Goal: Transaction & Acquisition: Purchase product/service

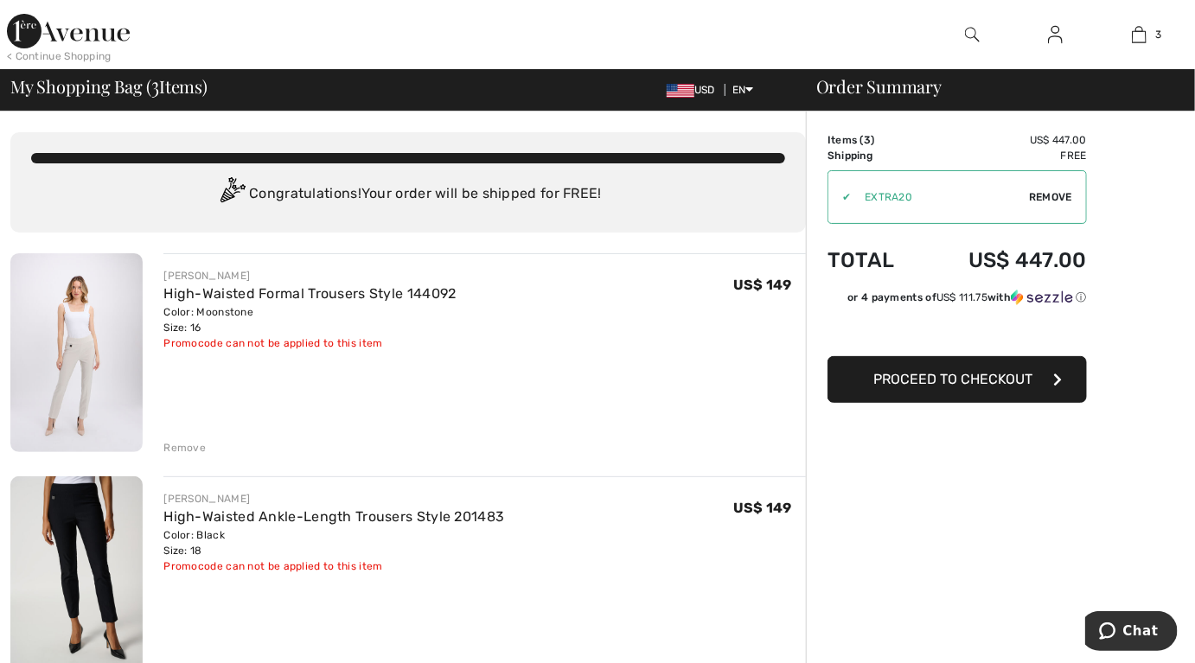
click at [172, 445] on div "Remove" at bounding box center [184, 448] width 42 height 16
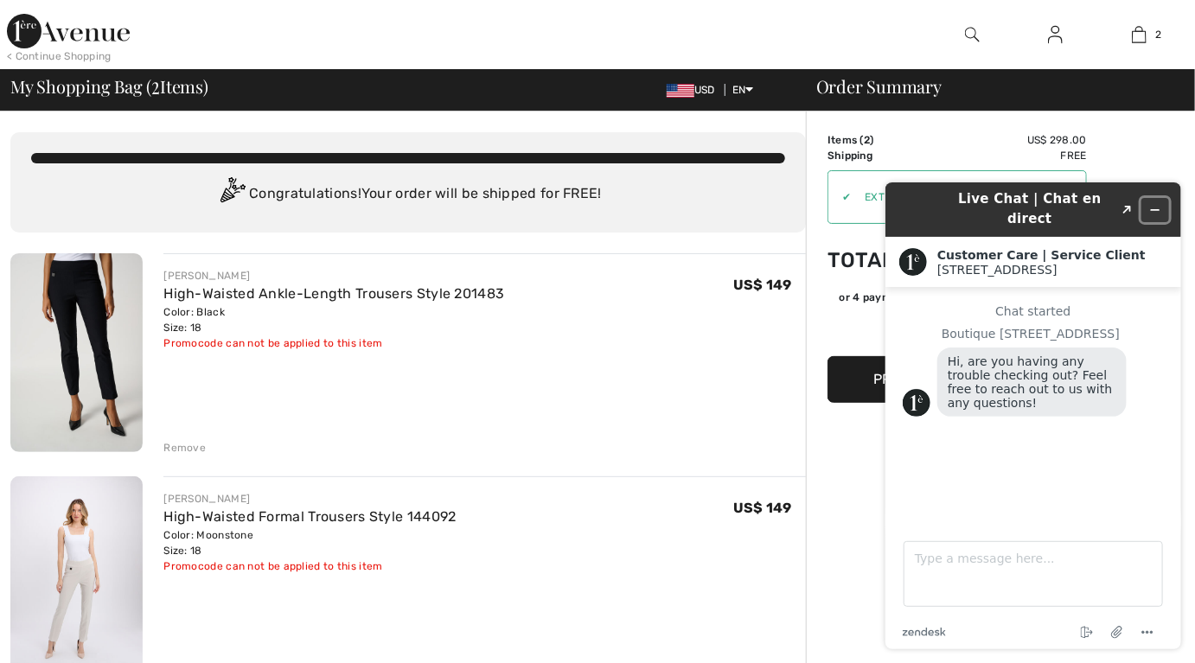
click at [1154, 203] on icon "Minimize widget" at bounding box center [1155, 209] width 12 height 12
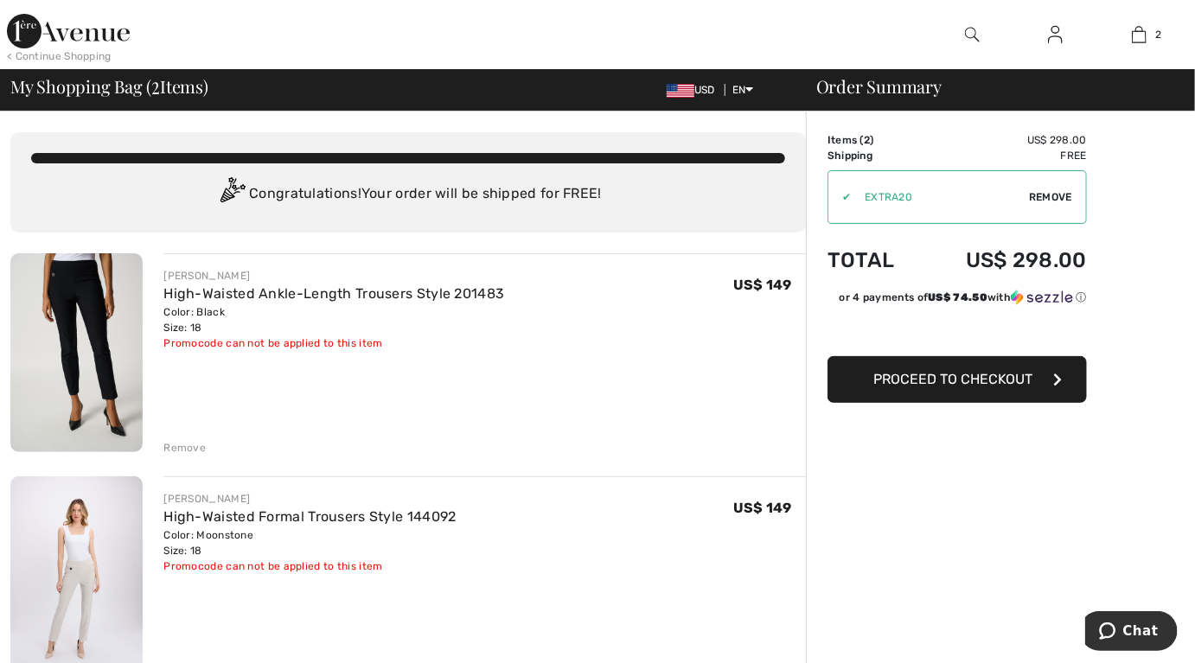
click at [57, 30] on img at bounding box center [68, 31] width 123 height 35
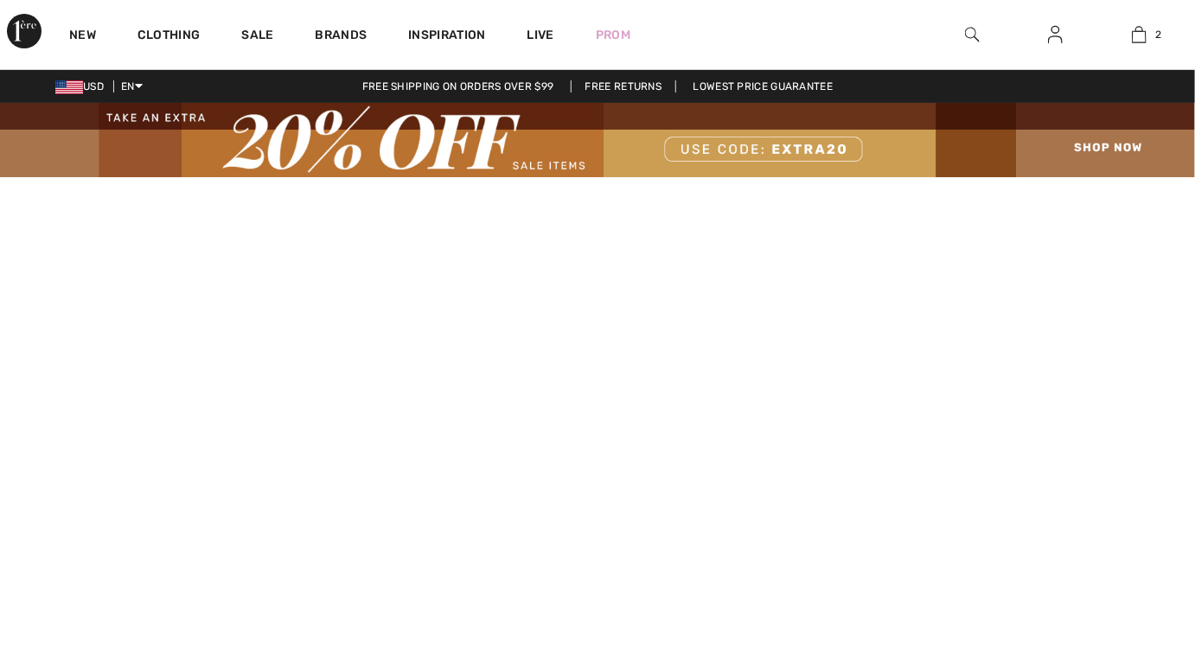
click at [1058, 37] on img at bounding box center [1055, 34] width 15 height 21
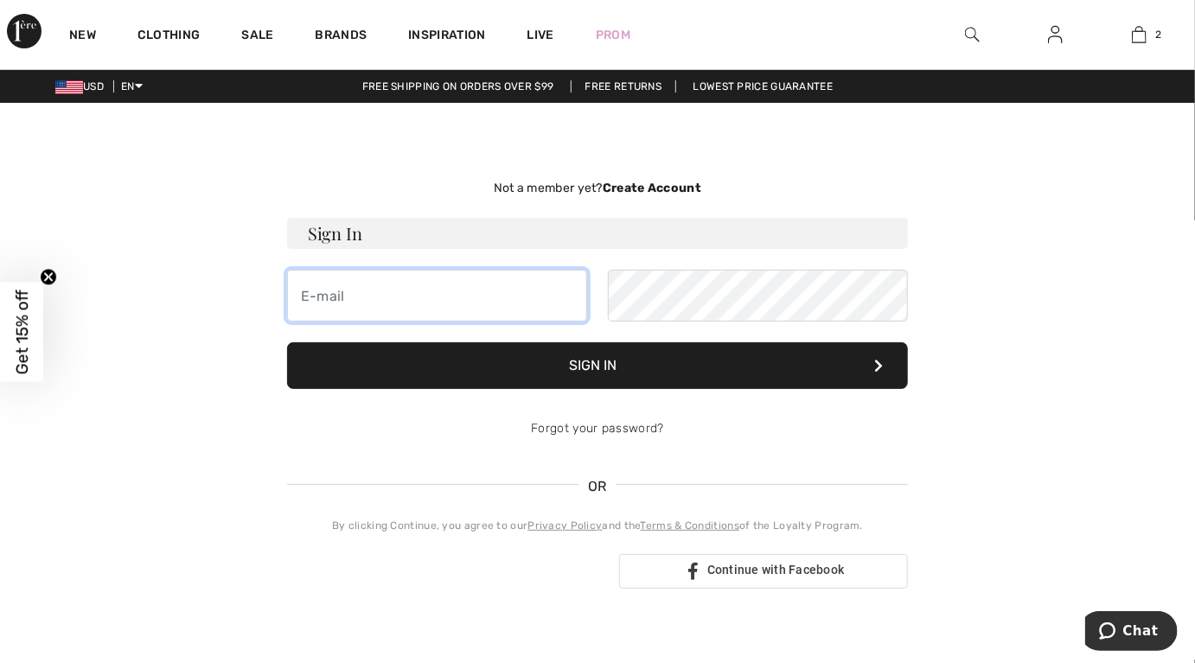
type input "clelia.colavita@gmx.ch"
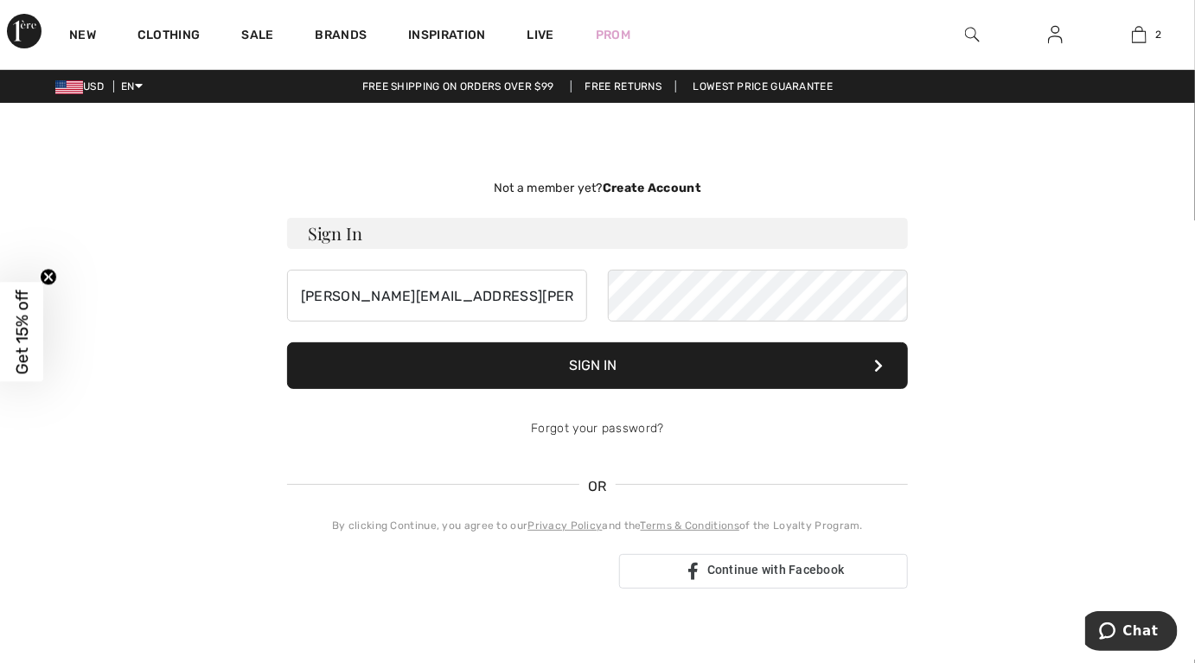
click at [592, 364] on button "Sign In" at bounding box center [597, 366] width 621 height 47
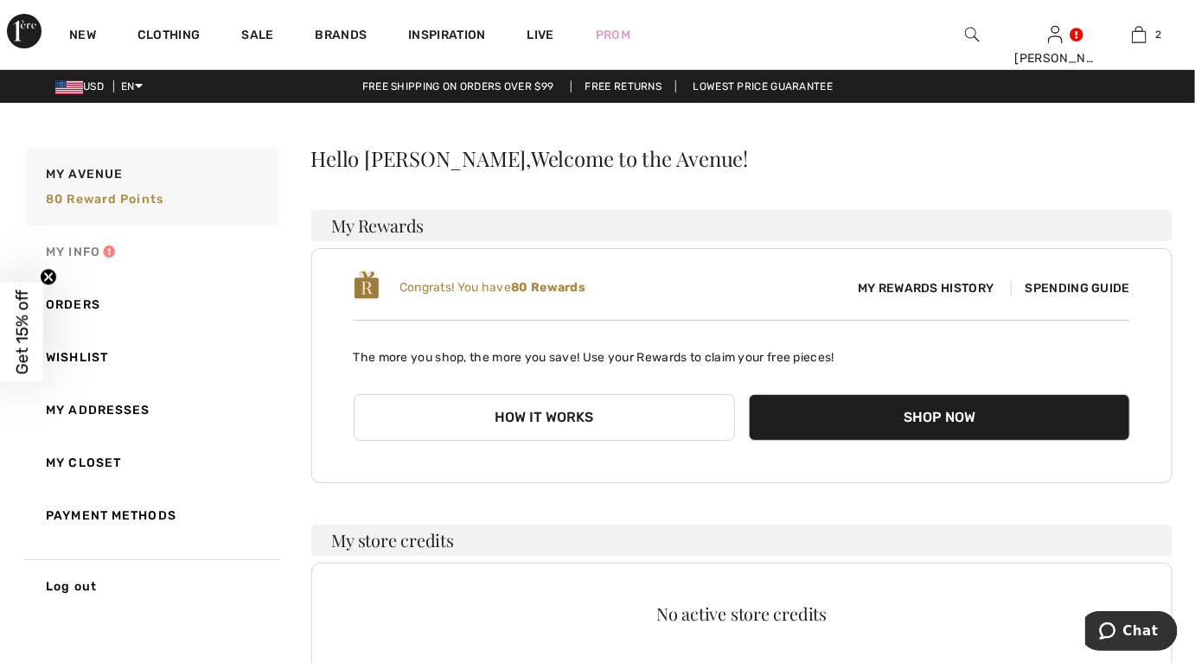
click at [84, 252] on link "My Info" at bounding box center [150, 252] width 257 height 53
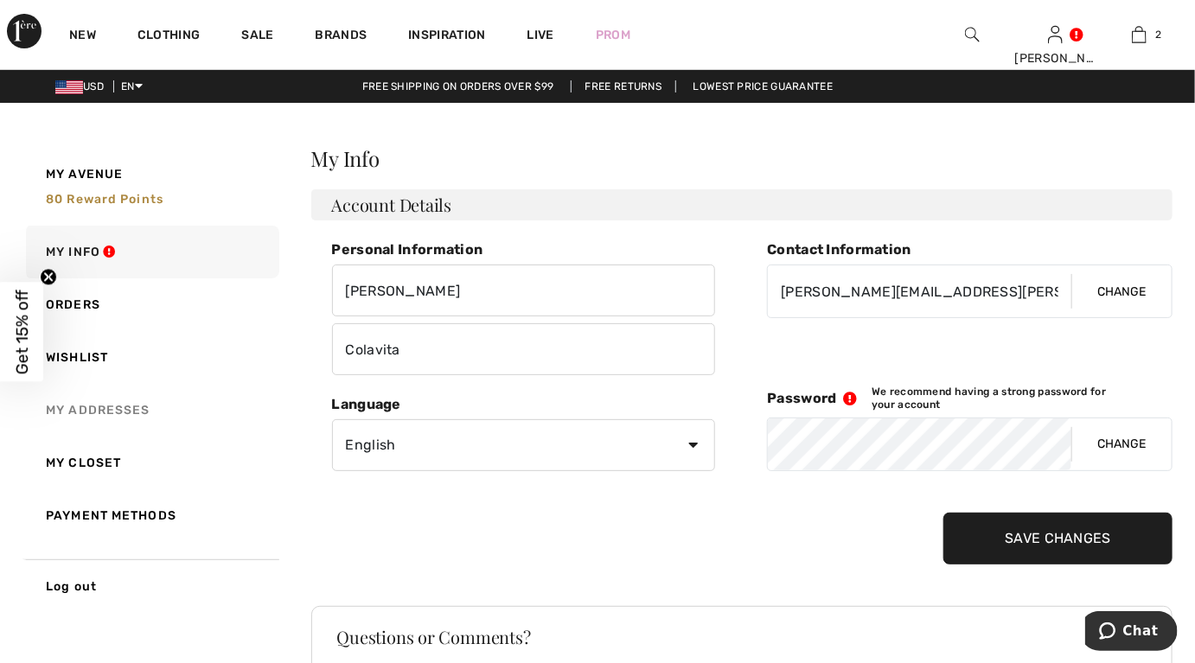
click at [111, 419] on link "My Addresses" at bounding box center [150, 410] width 257 height 53
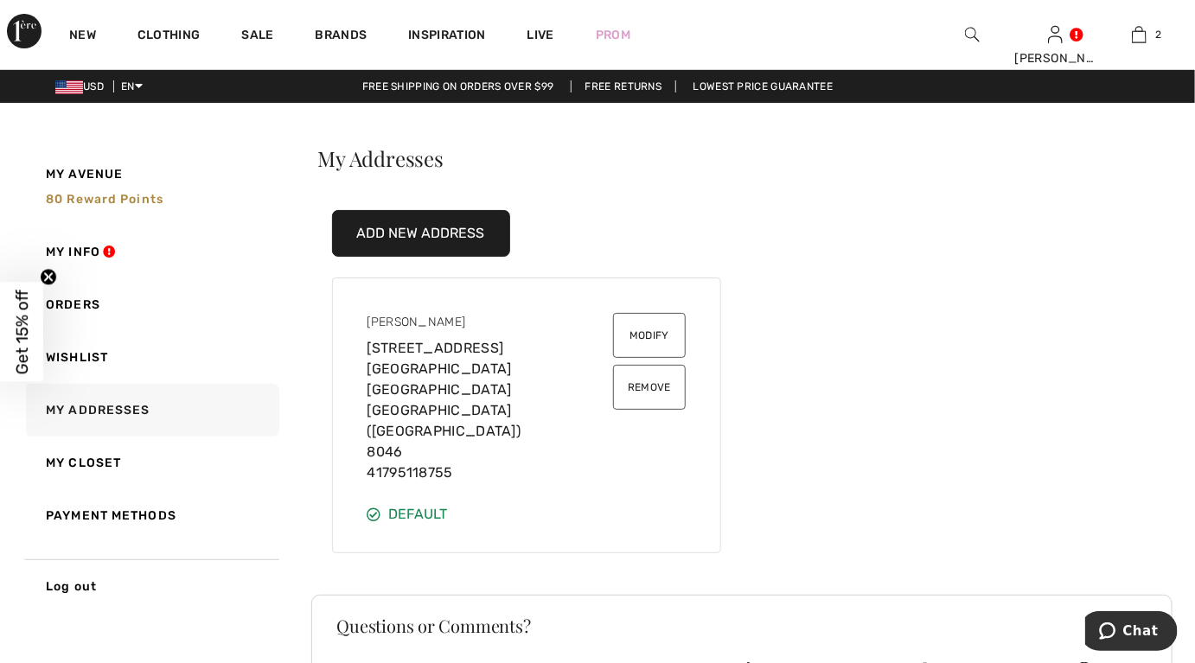
click at [653, 329] on button "Modify" at bounding box center [649, 335] width 73 height 45
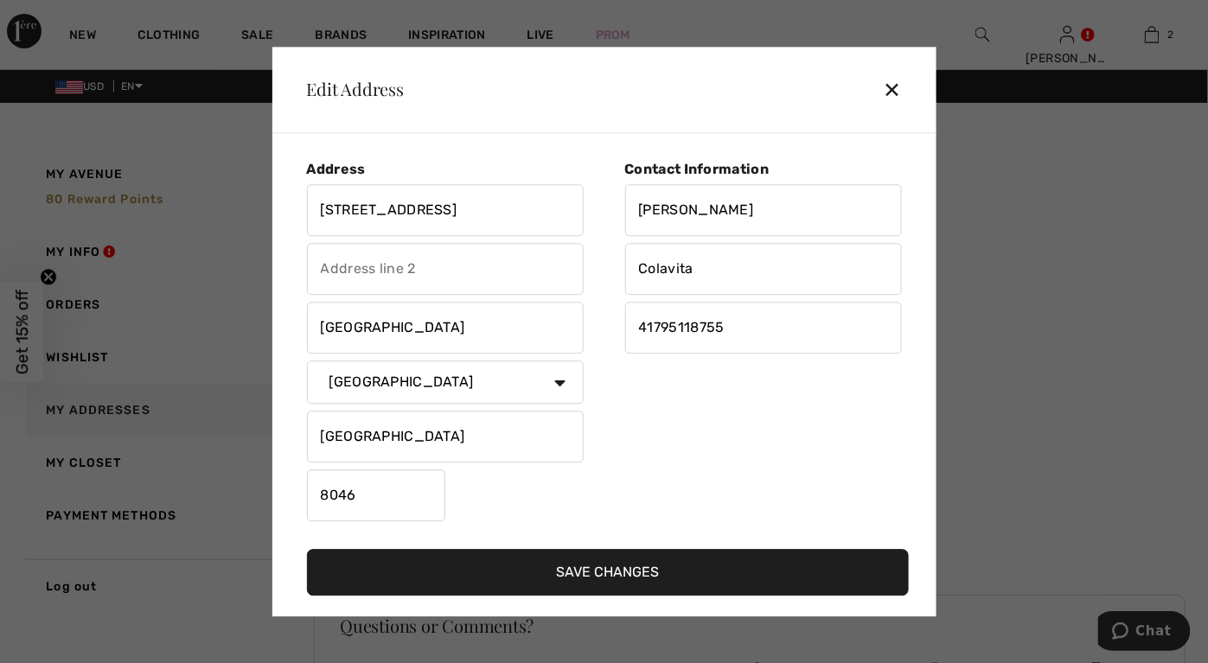
drag, startPoint x: 482, startPoint y: 208, endPoint x: 279, endPoint y: 208, distance: 203.3
click at [279, 208] on div "Address Bärenbohlstrasse 37 Zürich Country Canada United States Afghanistan Ala…" at bounding box center [604, 375] width 664 height 484
type input "6132 Northwest 74th Avenue"
click at [347, 276] on input "text" at bounding box center [445, 269] width 277 height 52
type input "EXP#21400"
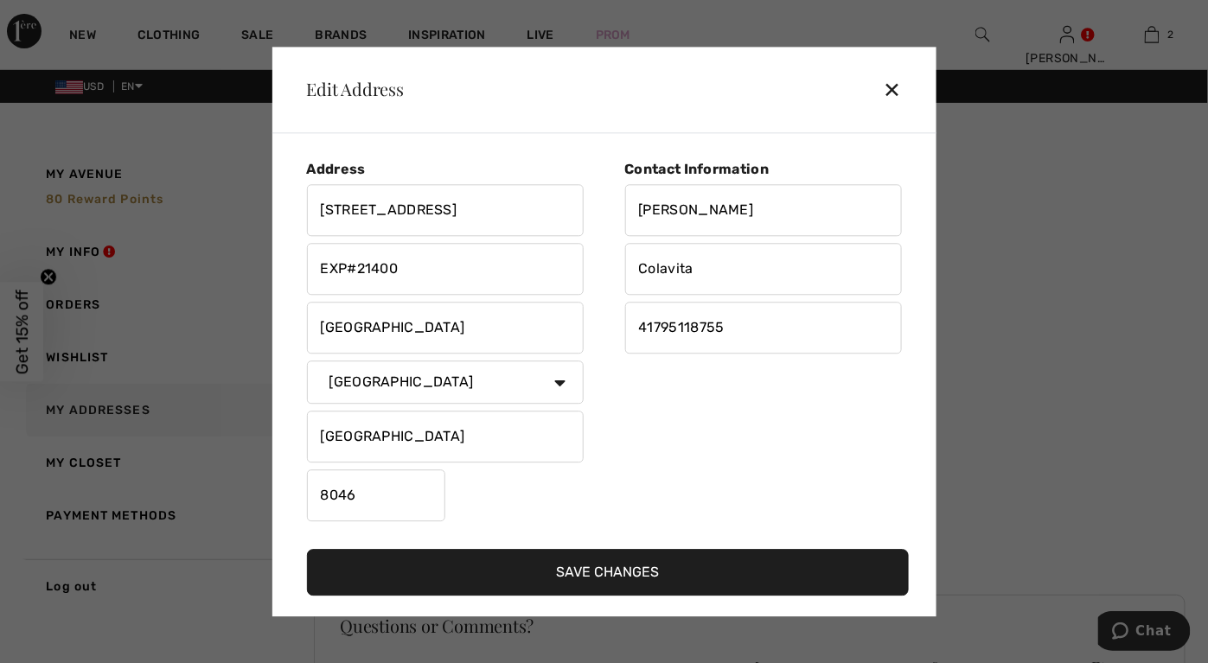
drag, startPoint x: 371, startPoint y: 320, endPoint x: 298, endPoint y: 331, distance: 73.5
click at [298, 331] on div "Address 6132 Northwest 74th Avenue EXP#21400 Zürich Country Canada United State…" at bounding box center [608, 348] width 630 height 402
type input "Miami"
click at [525, 392] on select "Country Canada United States Afghanistan Aland Islands Albania Algeria American…" at bounding box center [445, 382] width 277 height 43
select select "US"
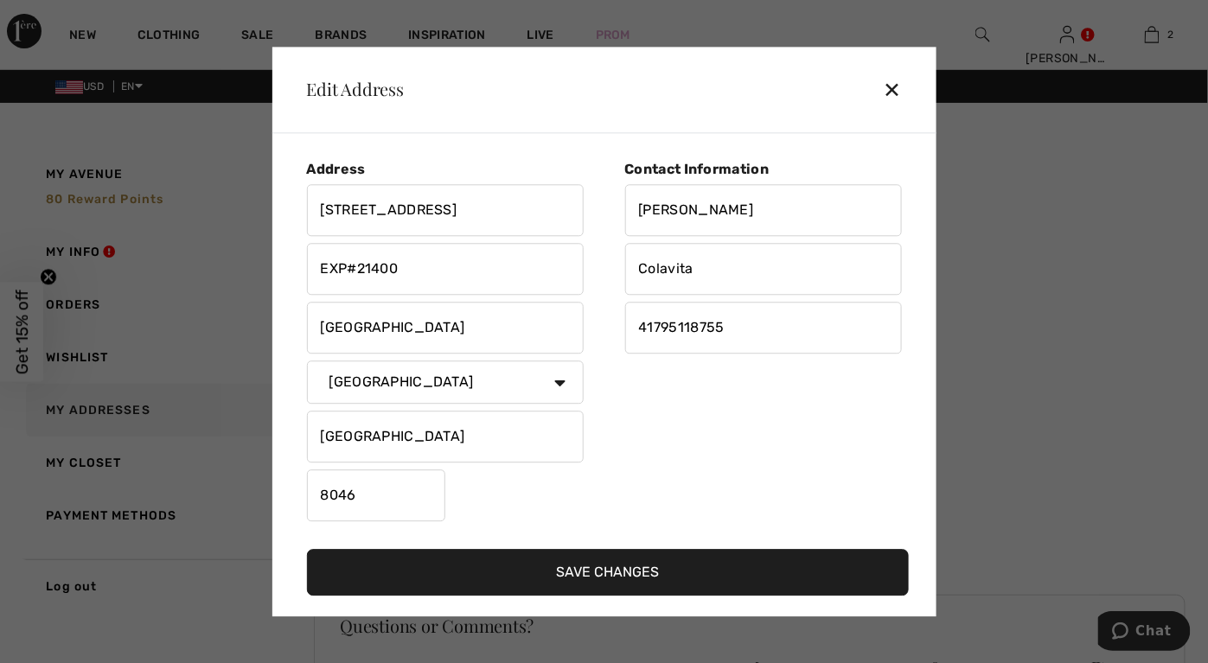
click at [307, 365] on select "Country Canada United States Afghanistan Aland Islands Albania Algeria American…" at bounding box center [445, 382] width 277 height 43
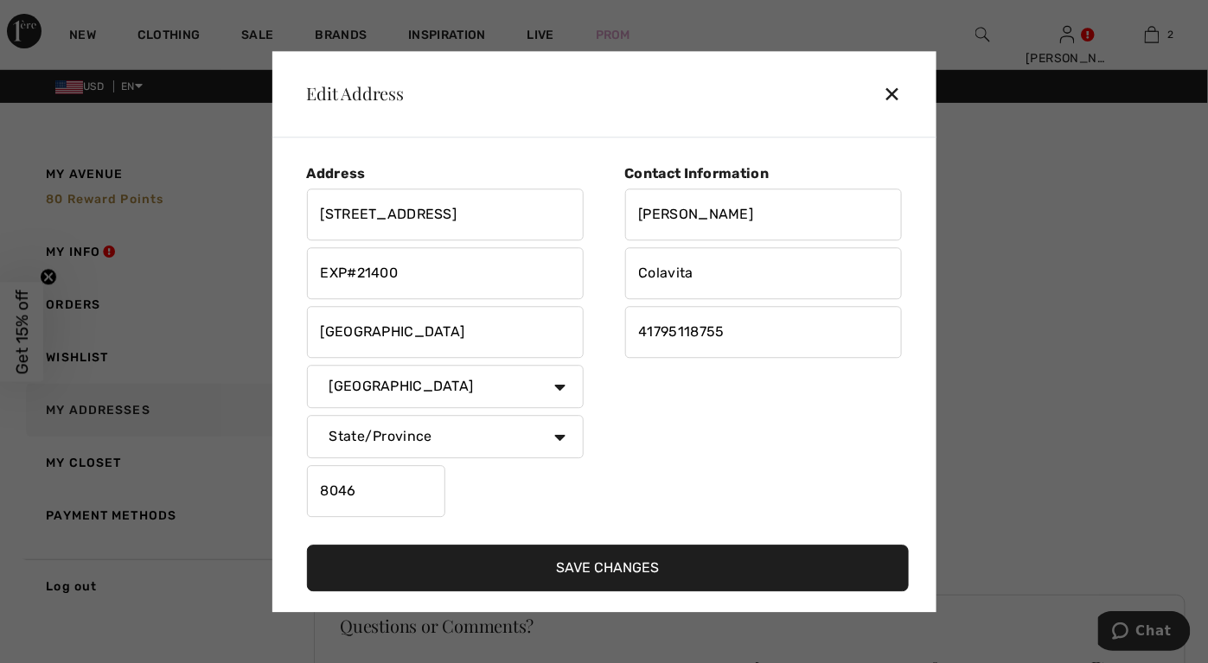
click at [548, 434] on select "State/Province Alabama Alaska American Samoa Arizona Arkansas California Colora…" at bounding box center [445, 436] width 277 height 43
select select "FL"
click at [307, 415] on select "State/Province Alabama Alaska American Samoa Arizona Arkansas California Colora…" at bounding box center [445, 436] width 277 height 43
drag, startPoint x: 366, startPoint y: 492, endPoint x: 267, endPoint y: 500, distance: 98.9
click at [267, 500] on div "Edit Address ✕ Address 6132 Northwest 74th Avenue EXP#21400 Miami Country Canad…" at bounding box center [604, 331] width 1208 height 663
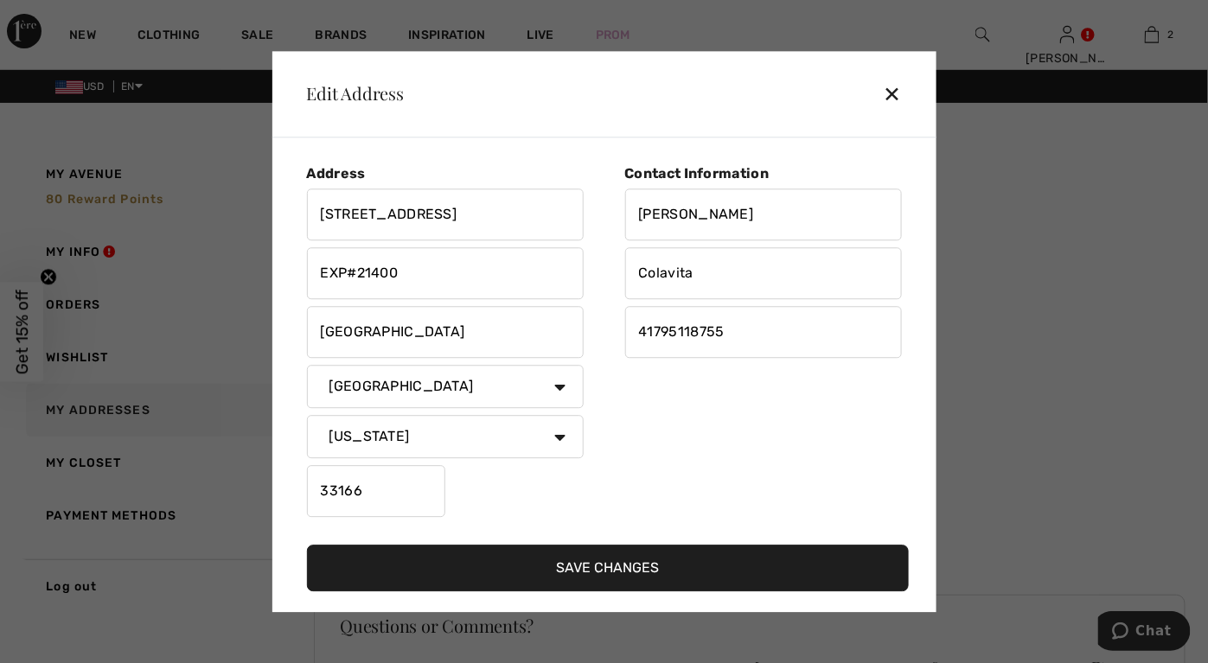
type input "33166"
click at [737, 328] on input "41795118755" at bounding box center [763, 332] width 277 height 52
drag, startPoint x: 739, startPoint y: 334, endPoint x: 614, endPoint y: 334, distance: 124.6
click at [614, 334] on div "Contact Information Clelia Colavita 41795118755" at bounding box center [754, 344] width 298 height 359
type input "7862337492"
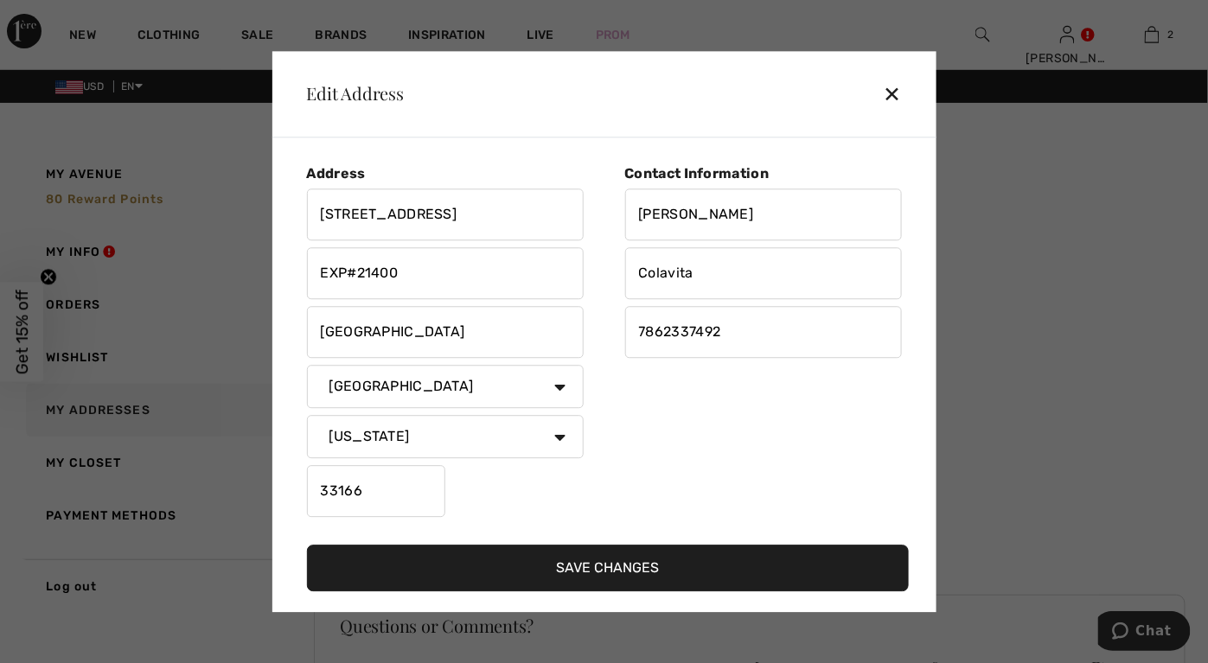
click at [616, 573] on button "Save Changes" at bounding box center [608, 568] width 602 height 47
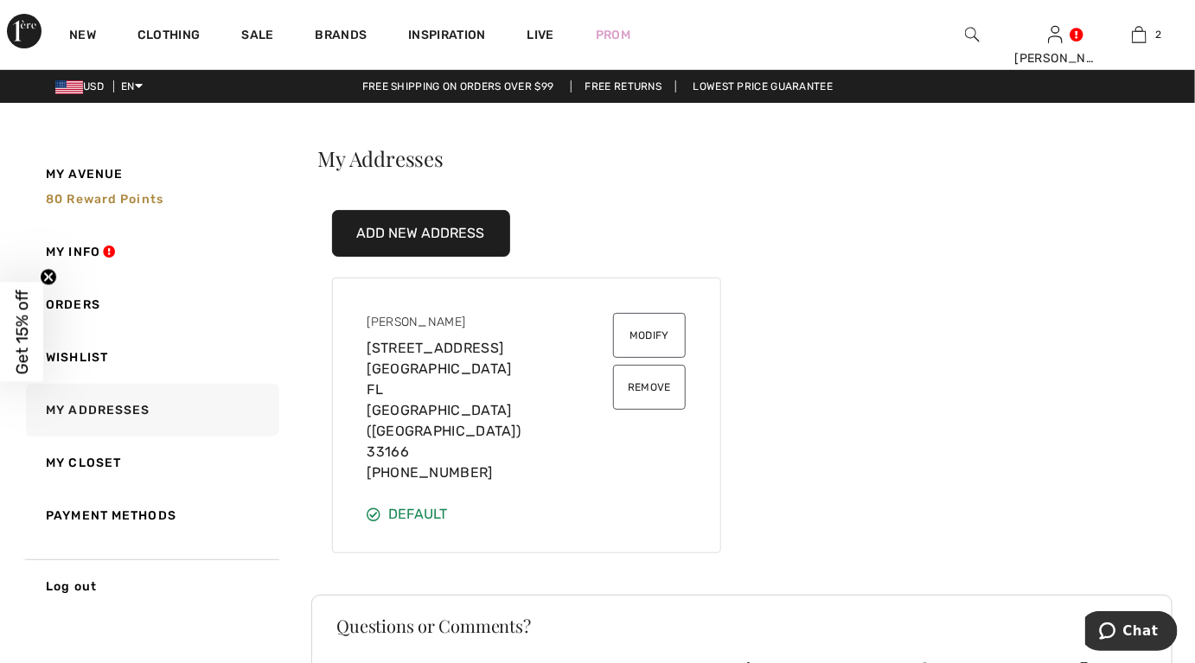
click at [647, 328] on button "Modify" at bounding box center [649, 335] width 73 height 45
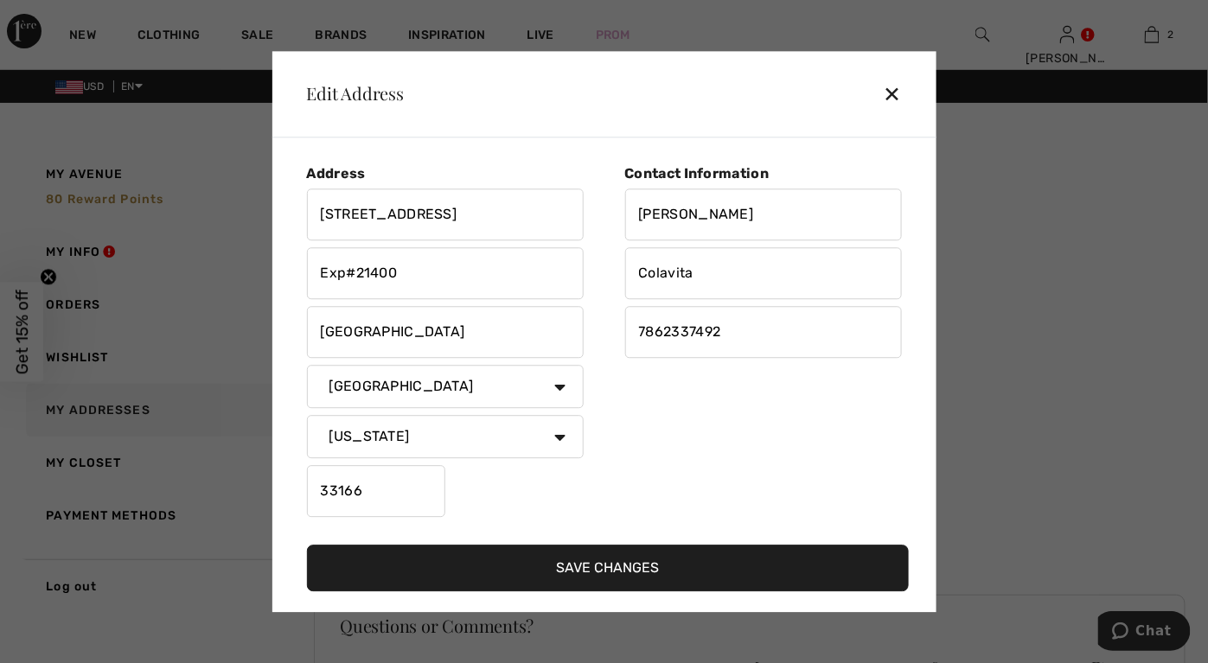
click at [367, 213] on input "6132 Northwest 74Th Avenue" at bounding box center [445, 215] width 277 height 52
click at [451, 218] on input "6132 Northwest 74Th Avenue" at bounding box center [445, 215] width 277 height 52
drag, startPoint x: 489, startPoint y: 213, endPoint x: 520, endPoint y: 217, distance: 31.4
click at [520, 217] on input "[STREET_ADDRESS]" at bounding box center [445, 215] width 277 height 52
type input "[STREET_ADDRESS]"
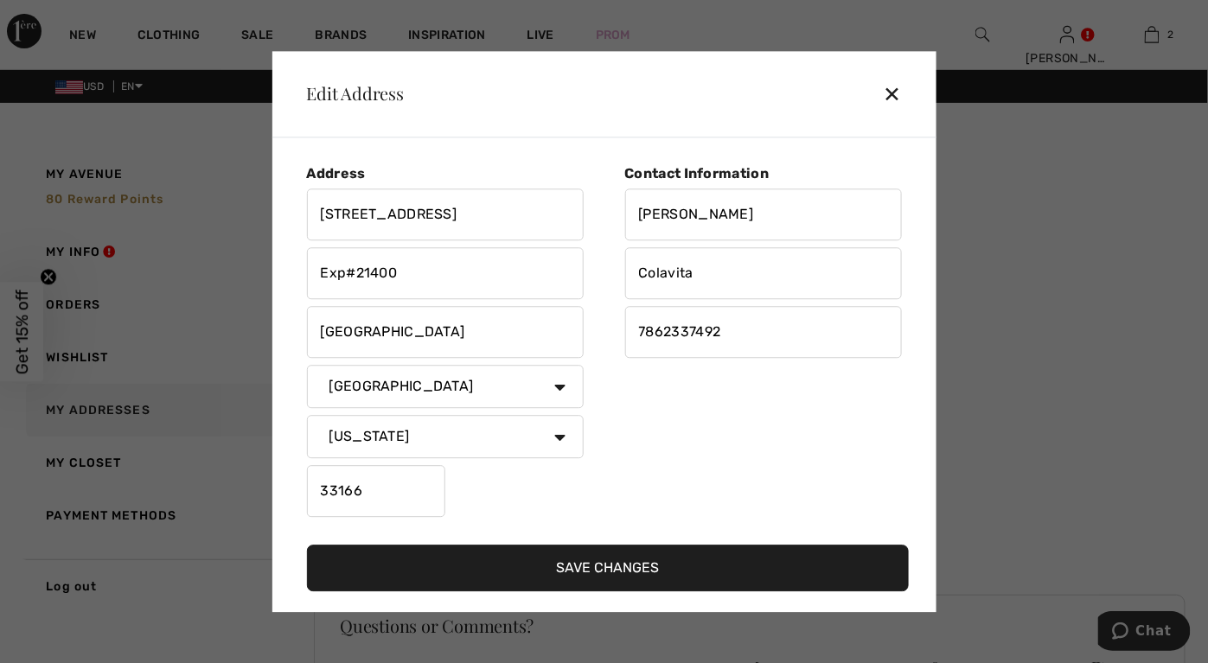
click at [627, 568] on button "Save Changes" at bounding box center [608, 568] width 602 height 47
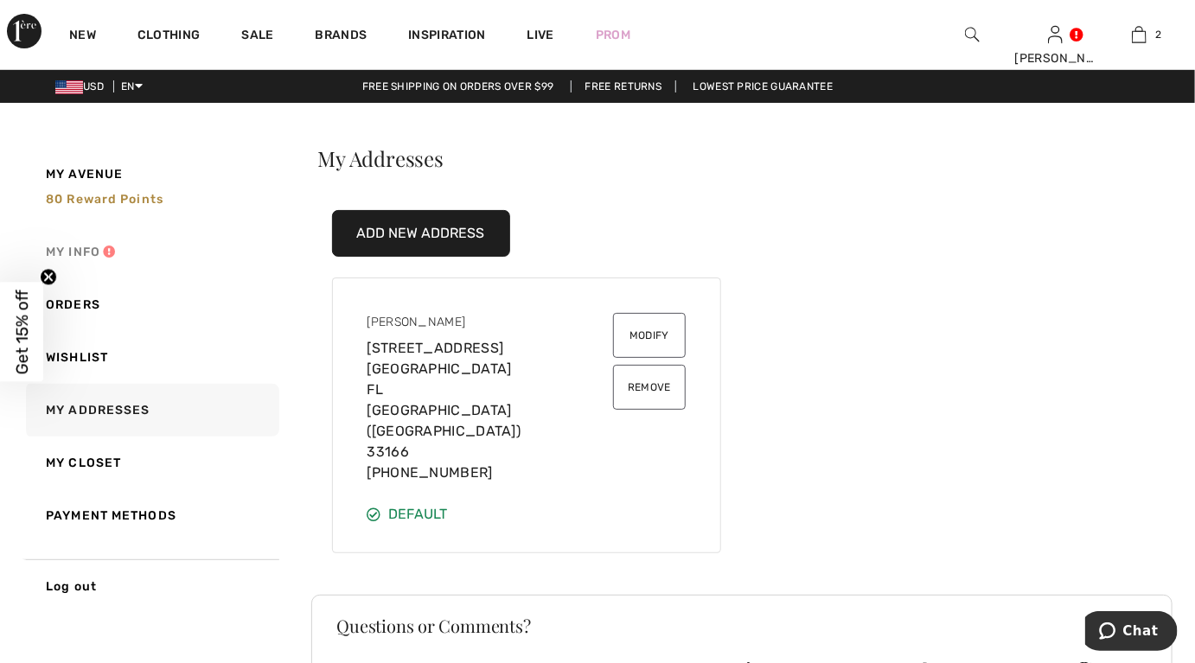
click at [73, 249] on link "My Info" at bounding box center [150, 252] width 257 height 53
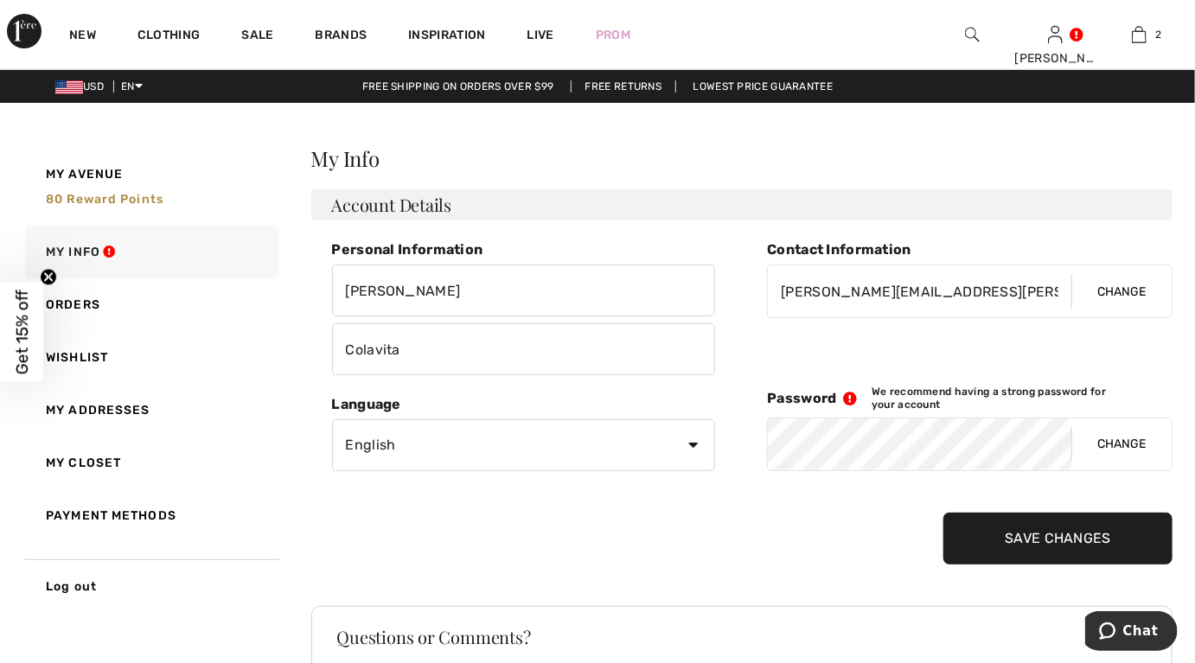
click at [1156, 156] on h2 "My Info" at bounding box center [742, 158] width 862 height 21
click at [1076, 543] on input "Save Changes" at bounding box center [1058, 539] width 229 height 52
click at [1123, 440] on button "Change" at bounding box center [1122, 445] width 100 height 52
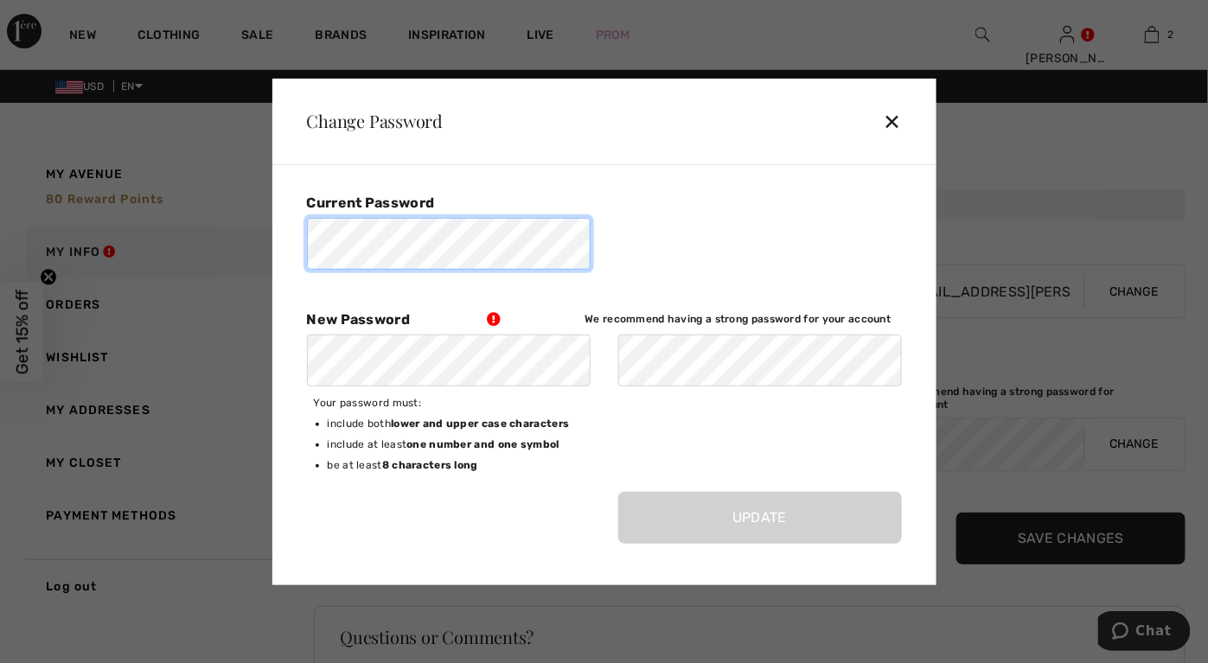
click at [641, 230] on div "Current Password New Password We recommend having a strong password for your ac…" at bounding box center [604, 292] width 595 height 201
click at [683, 437] on div "Your password must: include both lower and upper case characters ✓ include at l…" at bounding box center [604, 443] width 595 height 99
click at [757, 180] on div "Current Password New Password We recommend having a strong password for your ac…" at bounding box center [608, 371] width 630 height 386
drag, startPoint x: 1162, startPoint y: 126, endPoint x: 1150, endPoint y: 128, distance: 13.1
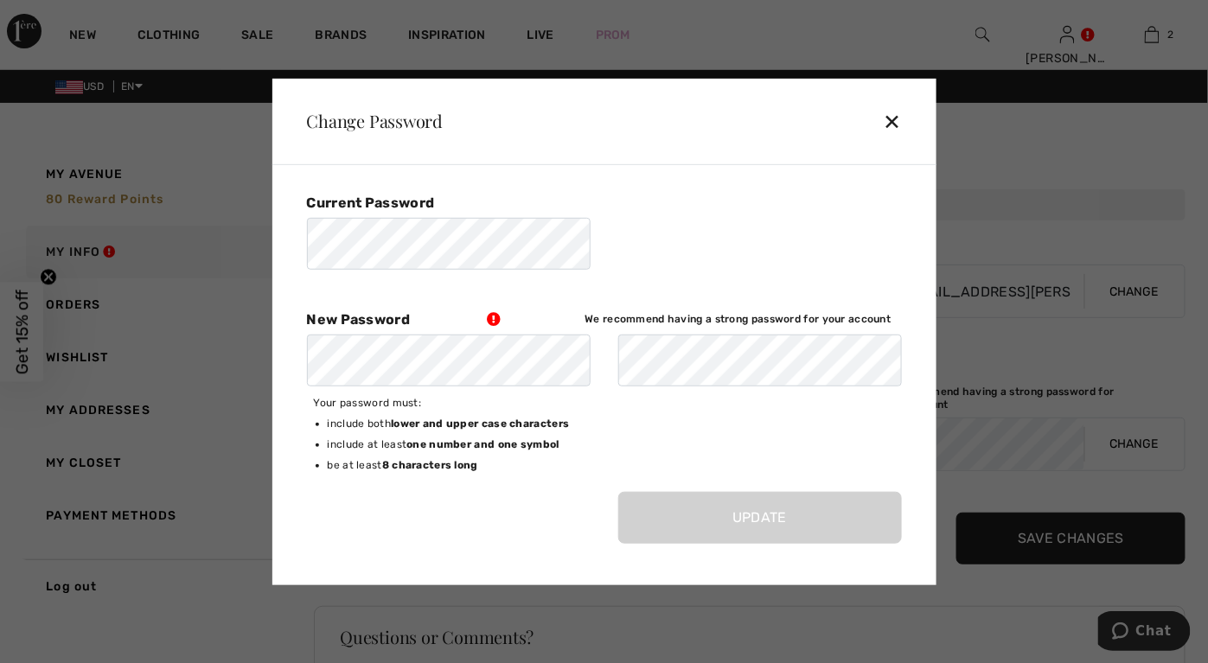
click at [1162, 125] on div at bounding box center [604, 331] width 1208 height 663
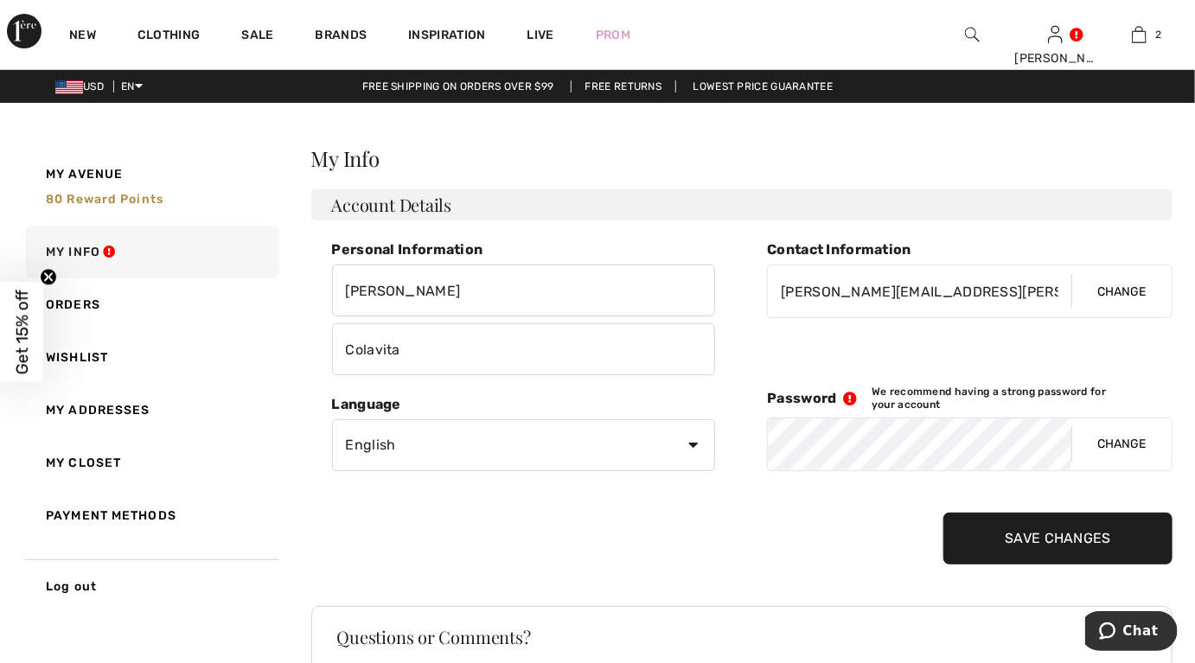
click at [1098, 445] on button "Change" at bounding box center [1122, 445] width 100 height 52
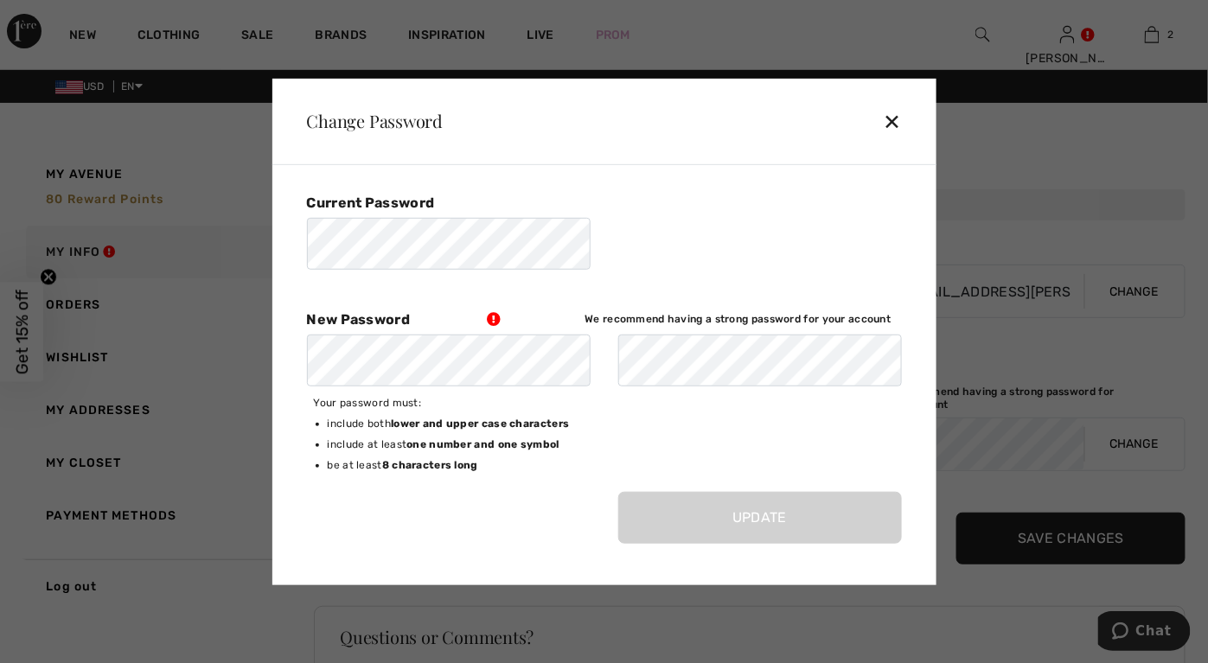
click at [733, 457] on div "Your password must: include both lower and upper case characters ✓ include at l…" at bounding box center [604, 443] width 595 height 99
click at [492, 312] on icon at bounding box center [497, 319] width 35 height 14
click at [491, 312] on icon at bounding box center [497, 319] width 35 height 14
click at [881, 125] on div "Change Password ✕" at bounding box center [604, 121] width 664 height 86
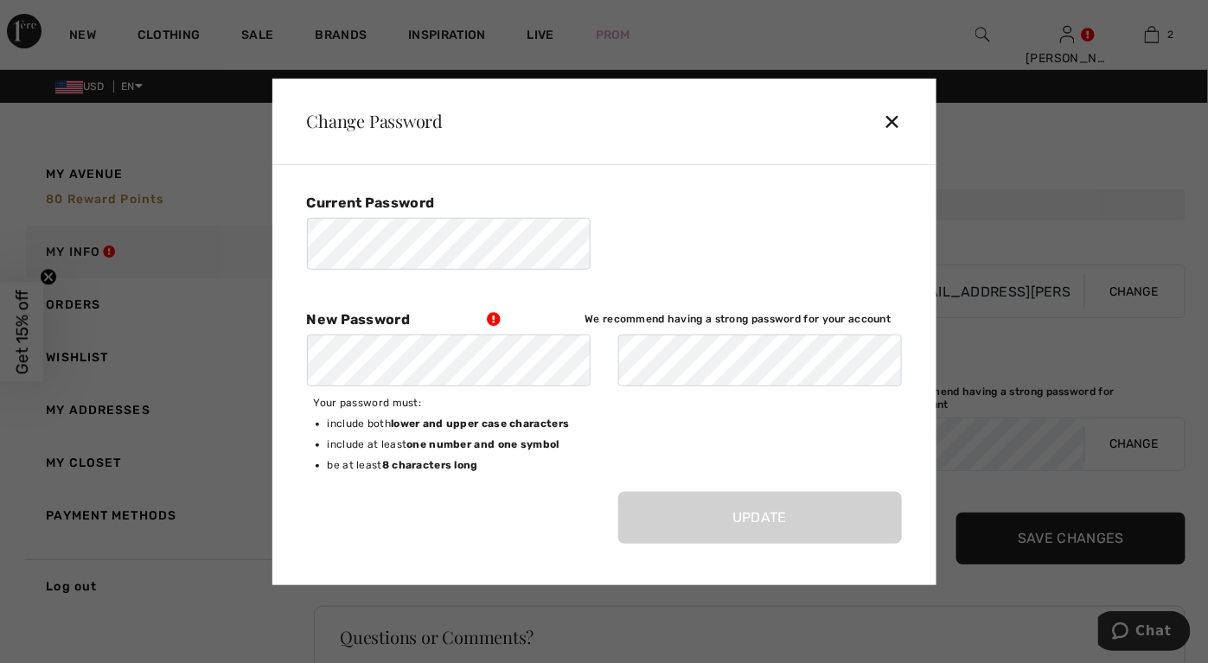
click at [890, 118] on div "✕" at bounding box center [899, 121] width 32 height 36
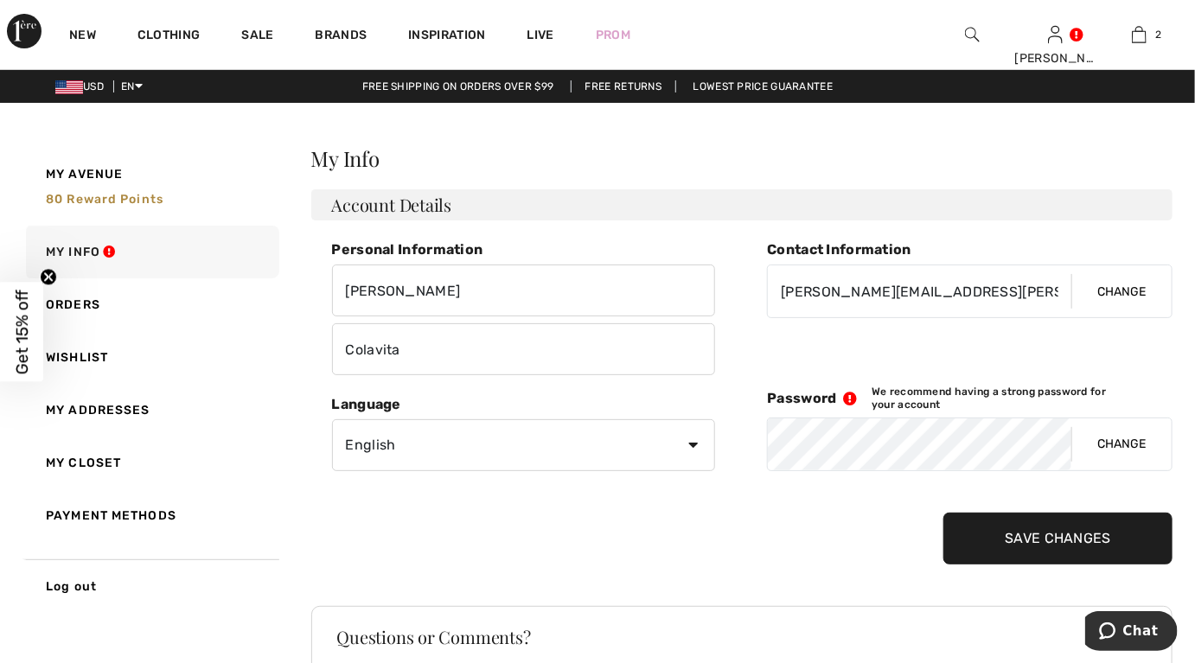
click at [1029, 522] on input "Save Changes" at bounding box center [1058, 539] width 229 height 52
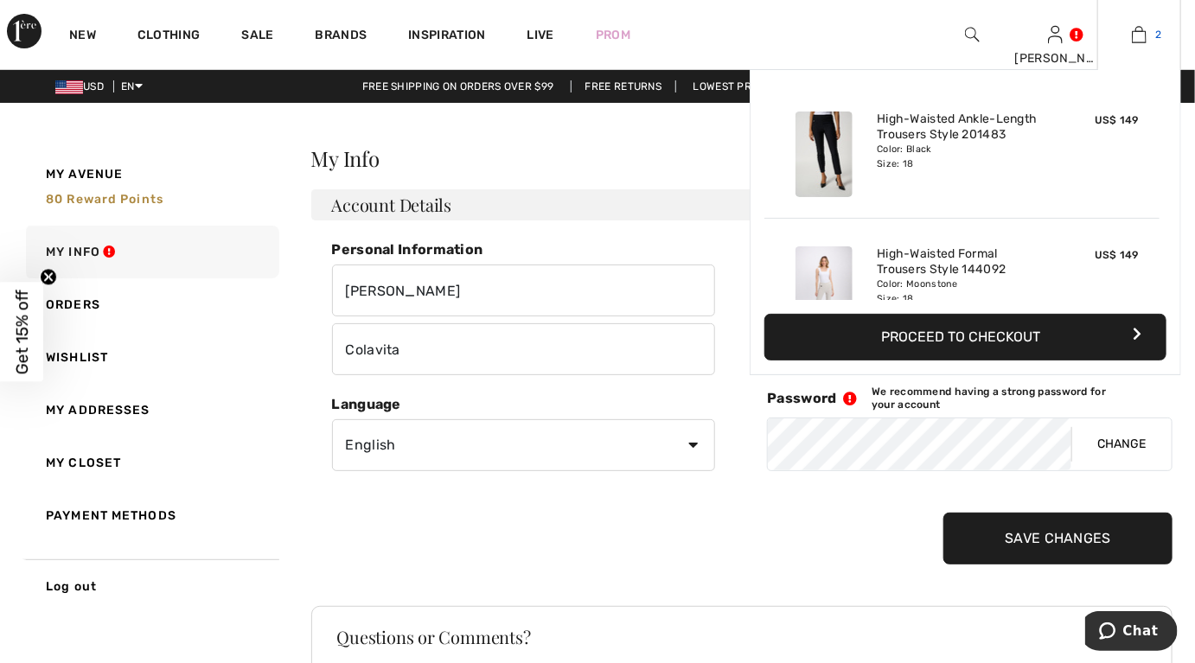
click at [1135, 28] on img at bounding box center [1139, 34] width 15 height 21
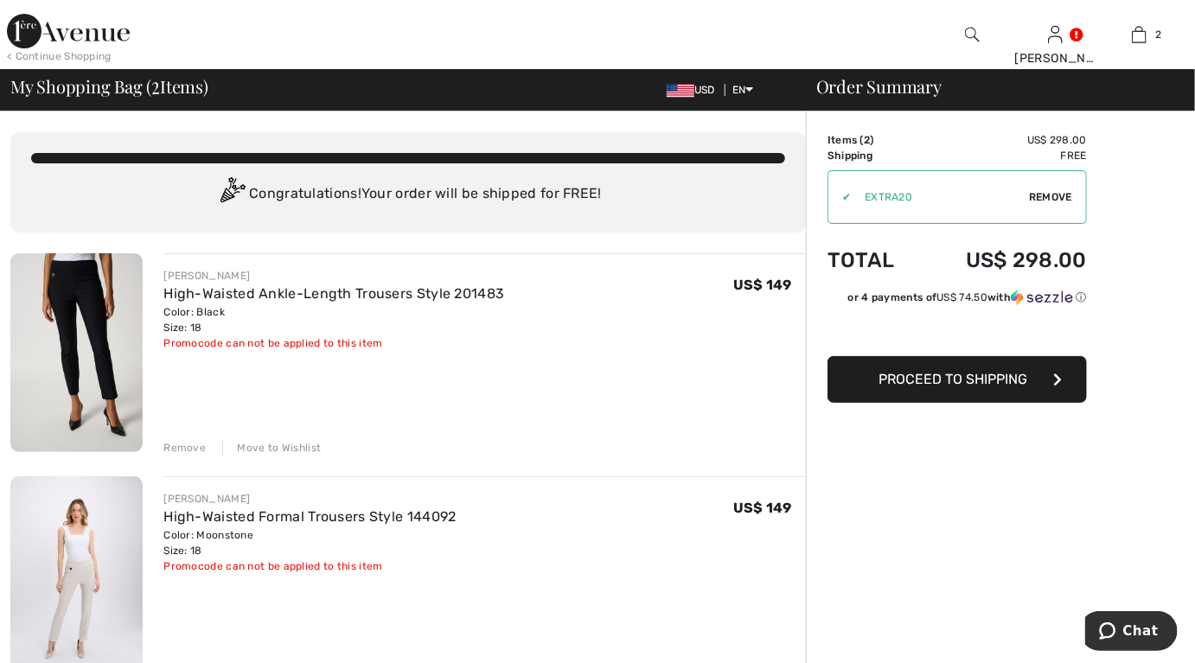
click at [180, 342] on div "Promocode can not be applied to this item" at bounding box center [333, 344] width 341 height 16
click at [979, 381] on span "Proceed to Shipping" at bounding box center [953, 379] width 149 height 16
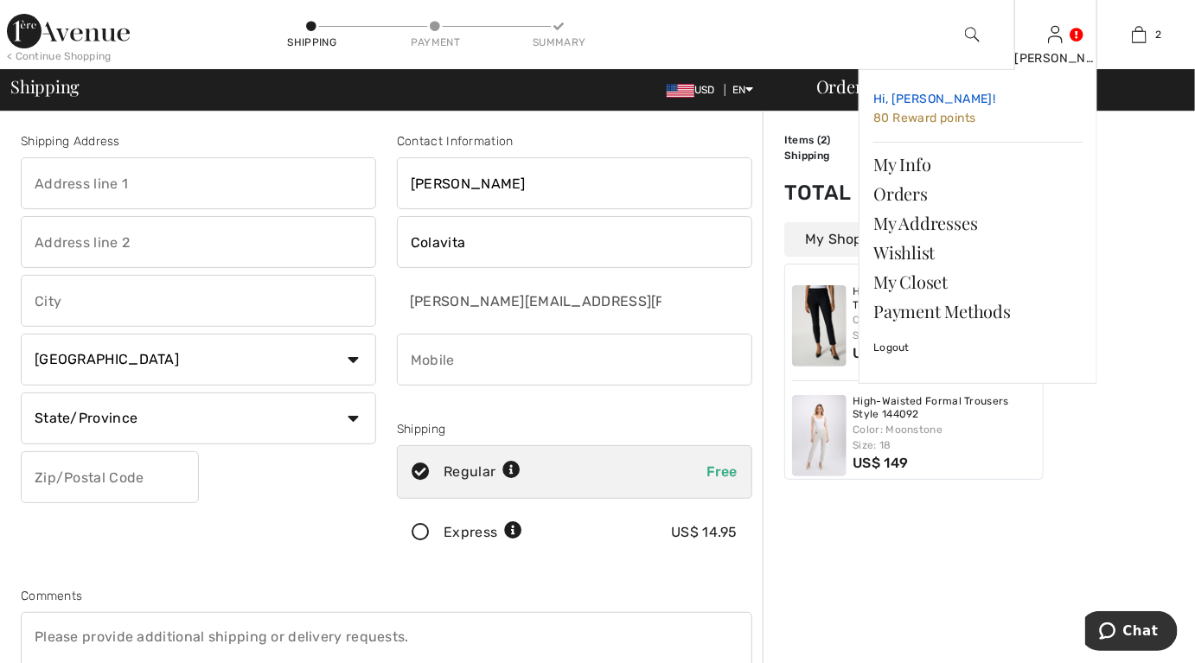
click at [911, 117] on span "80 Reward points" at bounding box center [925, 118] width 102 height 15
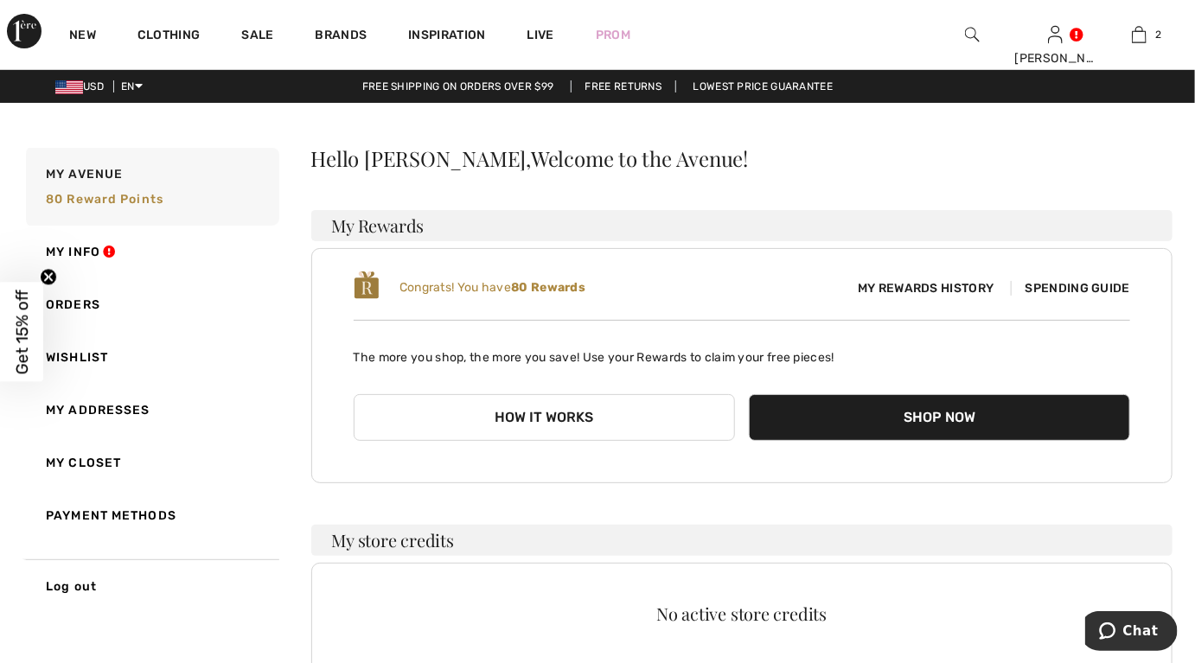
click at [16, 334] on span "Get 15% off" at bounding box center [22, 332] width 20 height 85
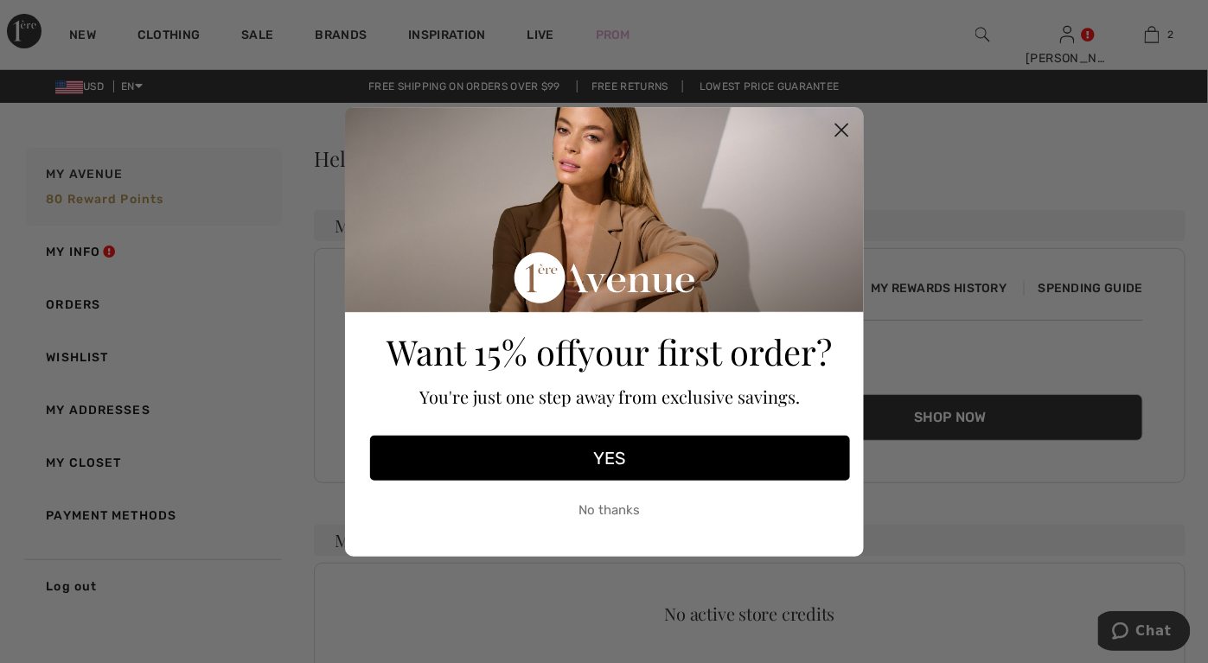
click at [623, 452] on button "YES" at bounding box center [610, 458] width 480 height 45
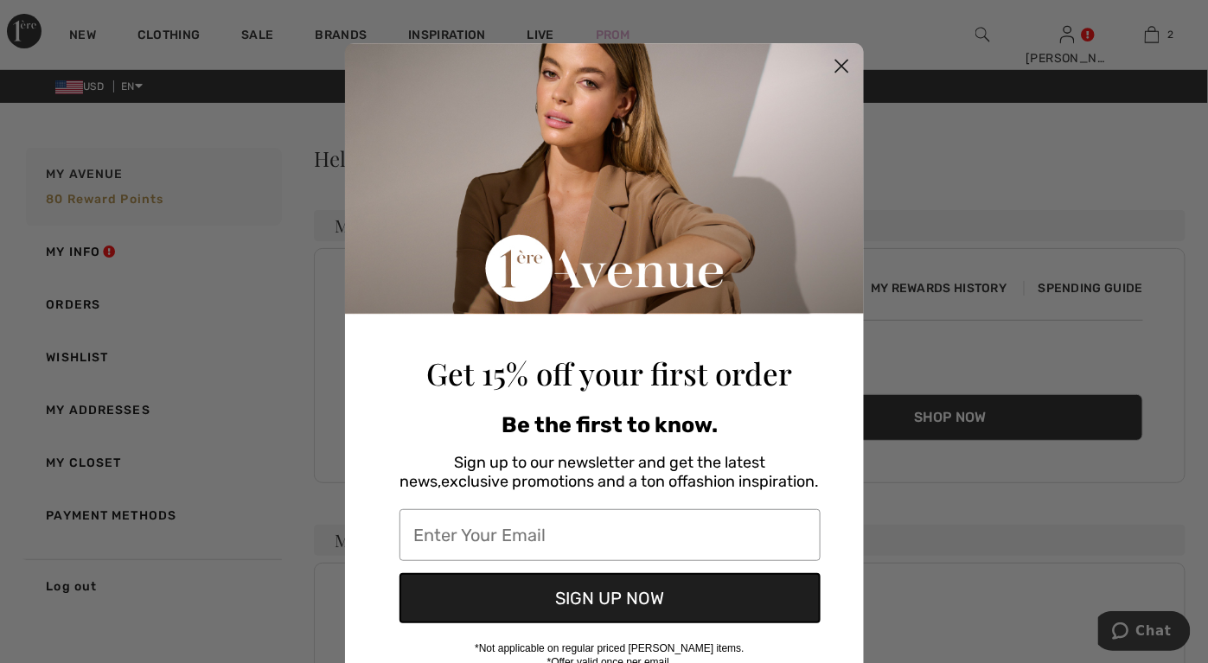
click at [829, 63] on circle "Close dialog" at bounding box center [841, 66] width 29 height 29
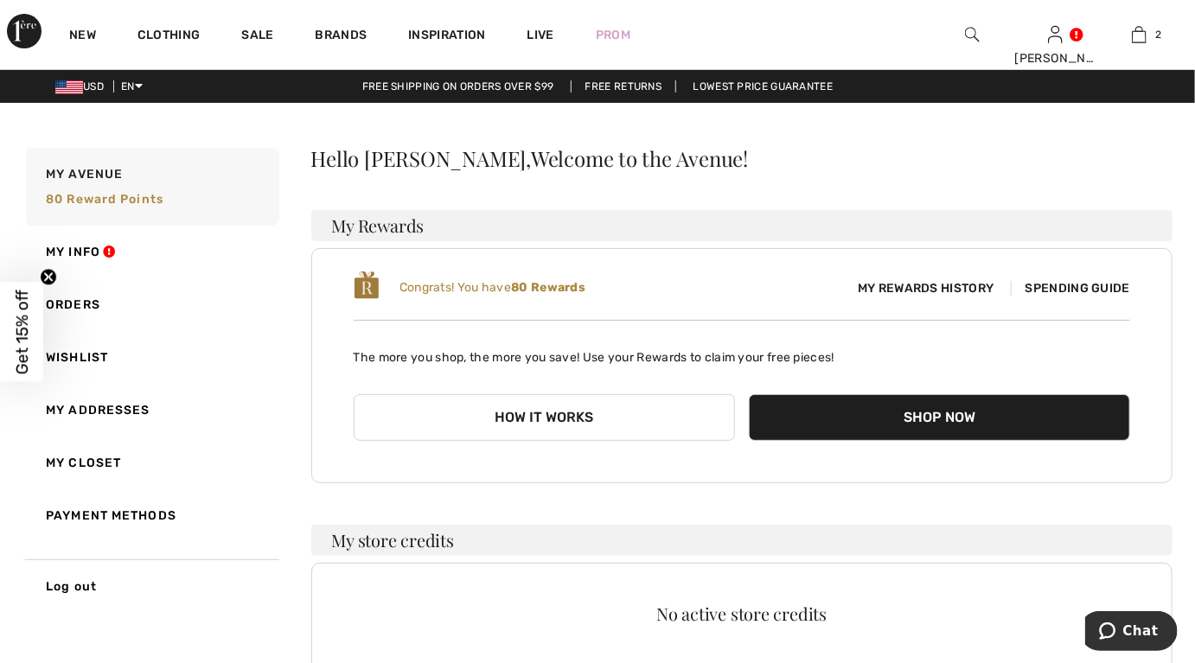
click at [938, 281] on span "My Rewards History" at bounding box center [925, 288] width 163 height 18
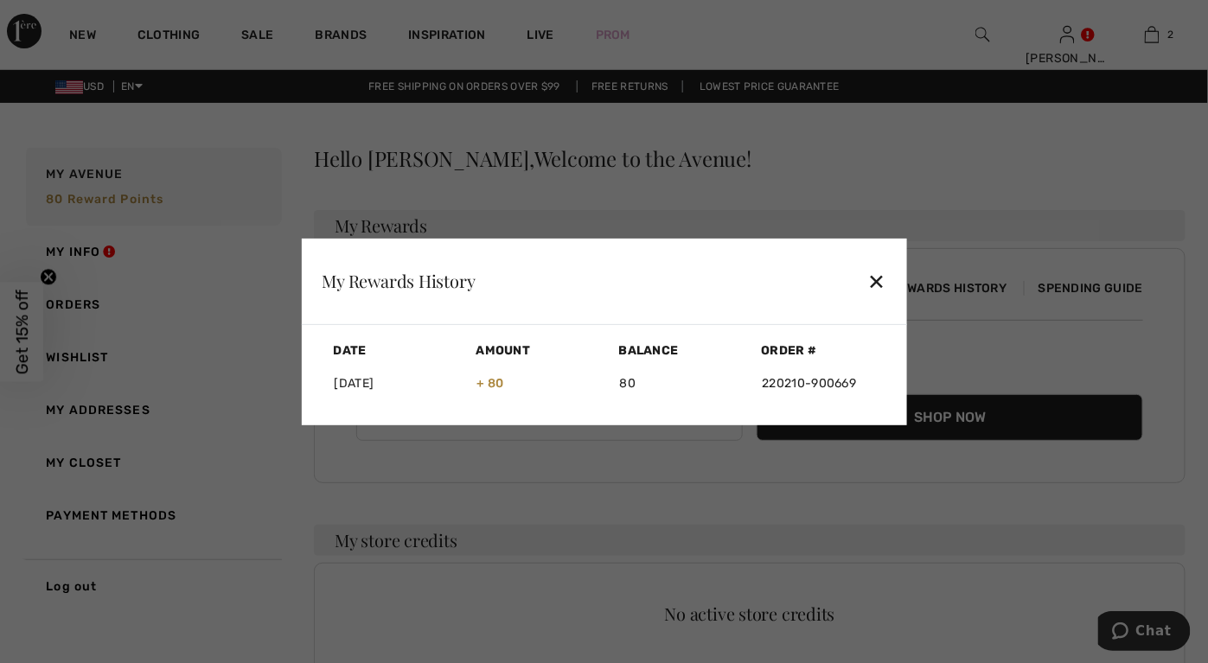
click at [881, 284] on div "✕" at bounding box center [877, 281] width 18 height 36
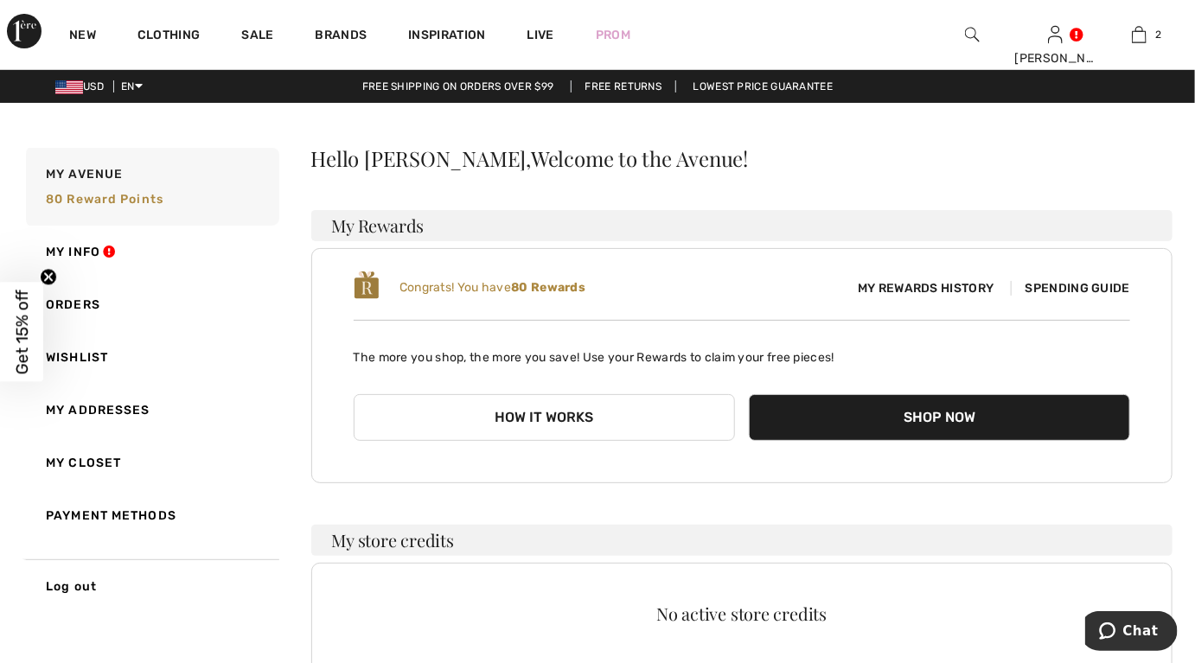
click at [1107, 291] on span "Spending Guide" at bounding box center [1070, 288] width 119 height 15
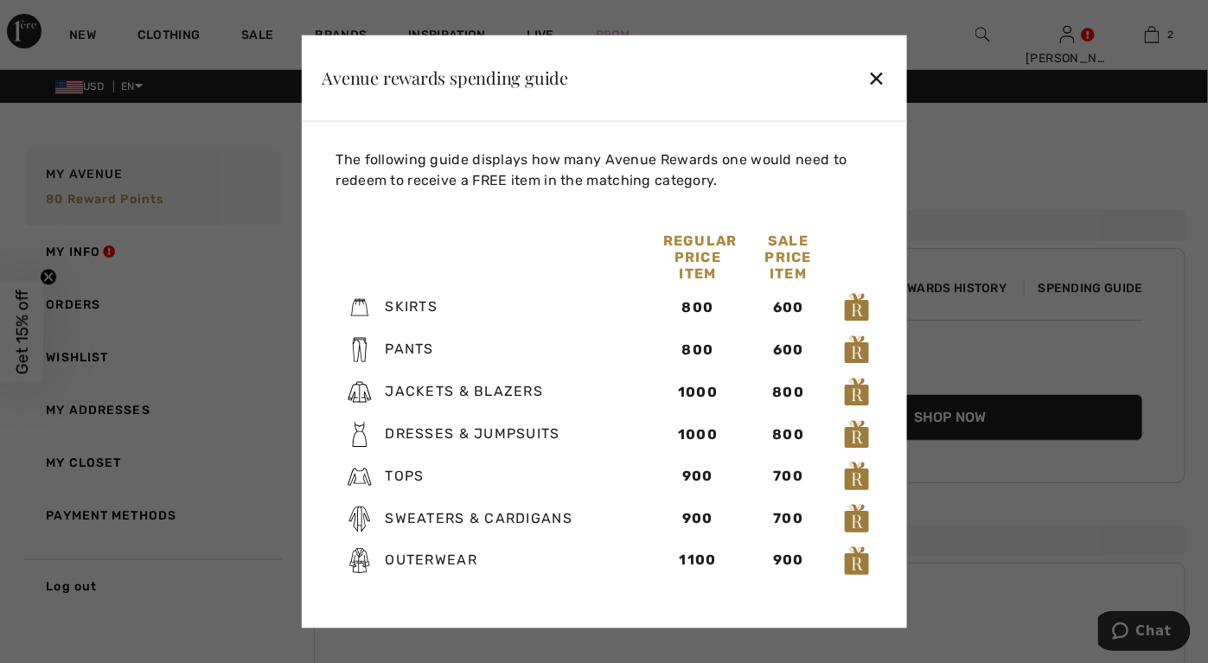
click at [881, 81] on div "✕" at bounding box center [877, 78] width 18 height 36
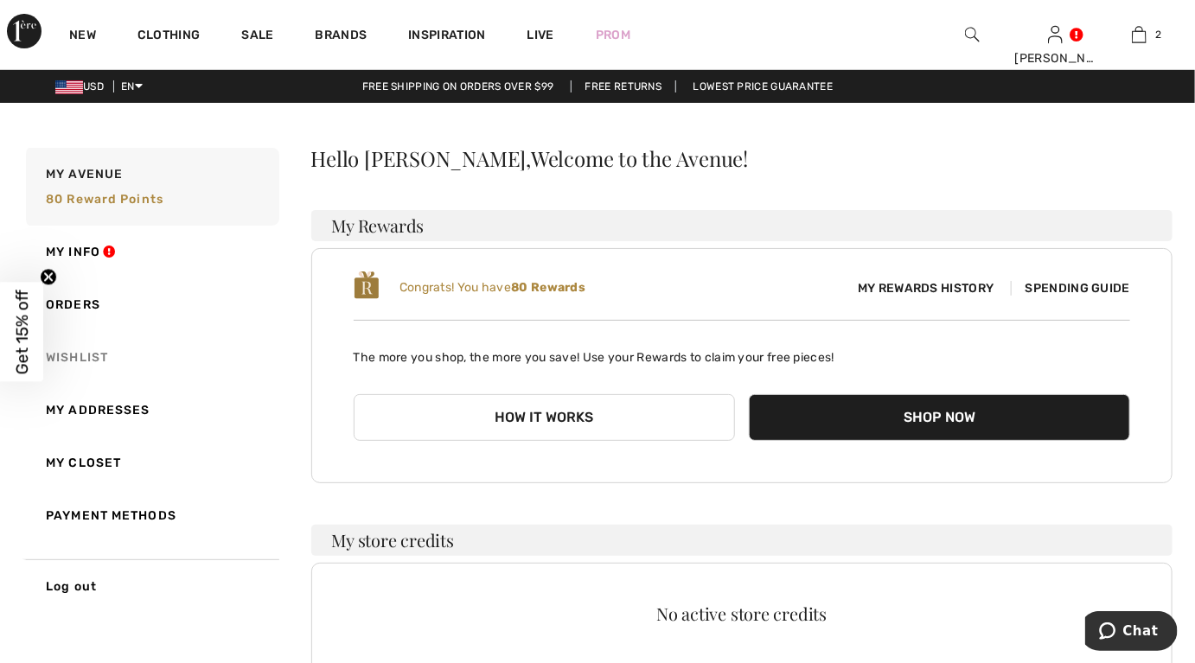
click at [92, 365] on link "Wishlist" at bounding box center [150, 357] width 257 height 53
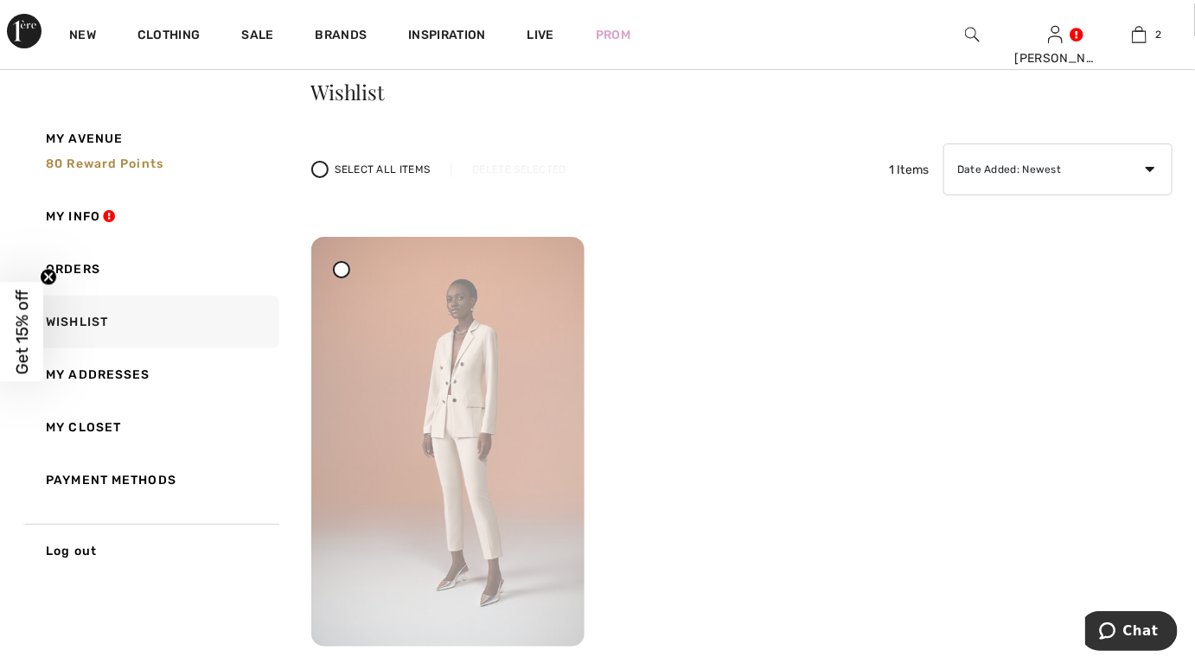
scroll to position [259, 0]
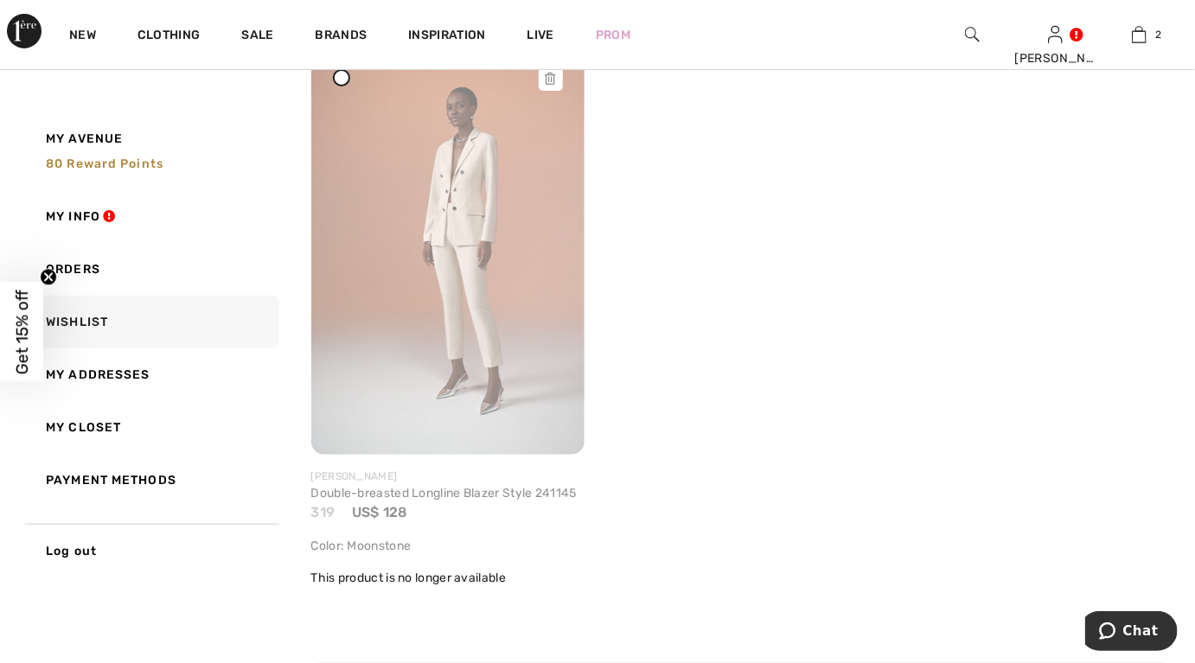
click at [553, 78] on icon at bounding box center [551, 79] width 10 height 12
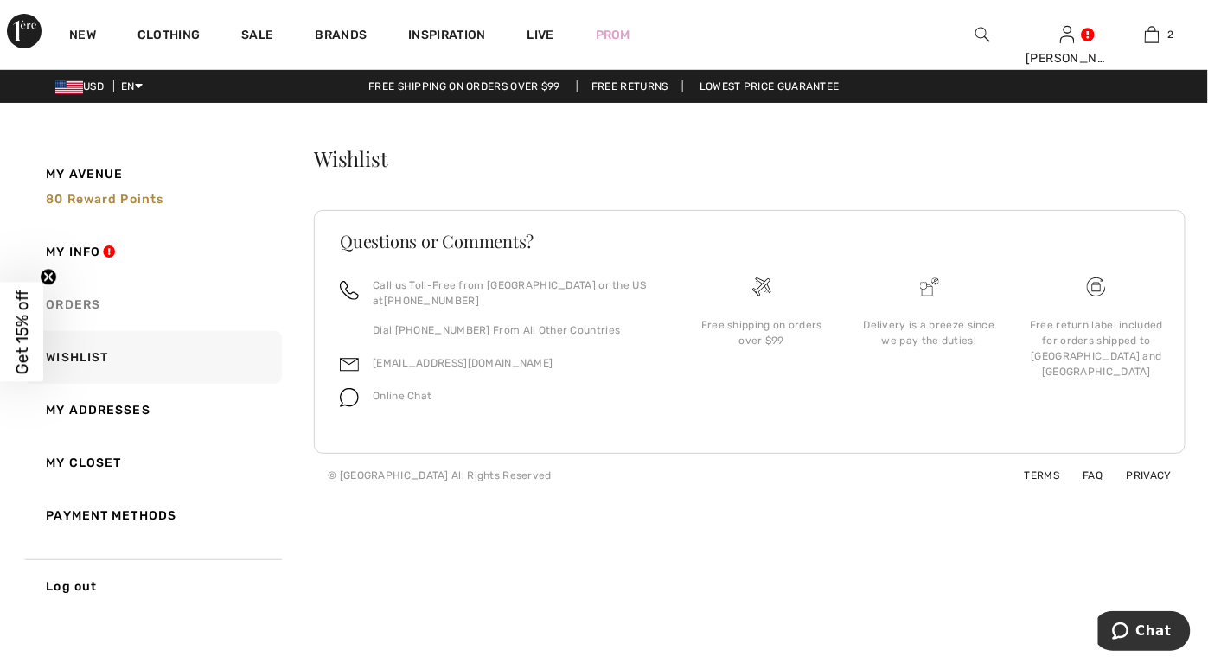
click at [99, 298] on link "Orders" at bounding box center [151, 305] width 259 height 53
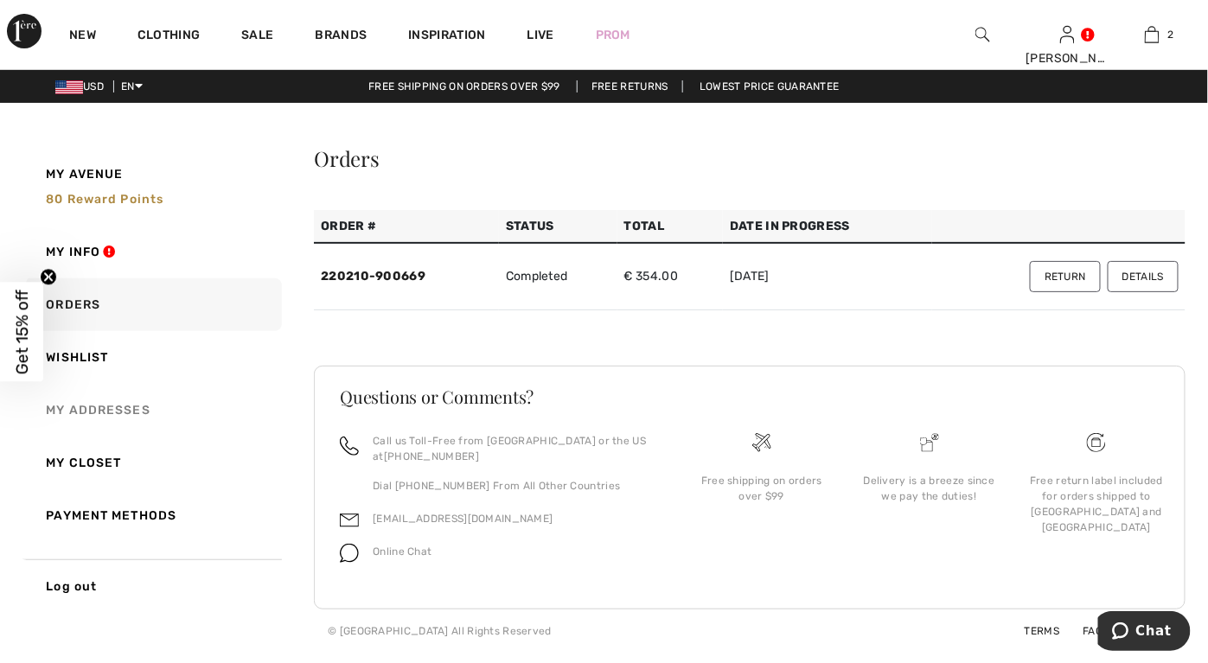
click at [70, 408] on link "My Addresses" at bounding box center [151, 410] width 259 height 53
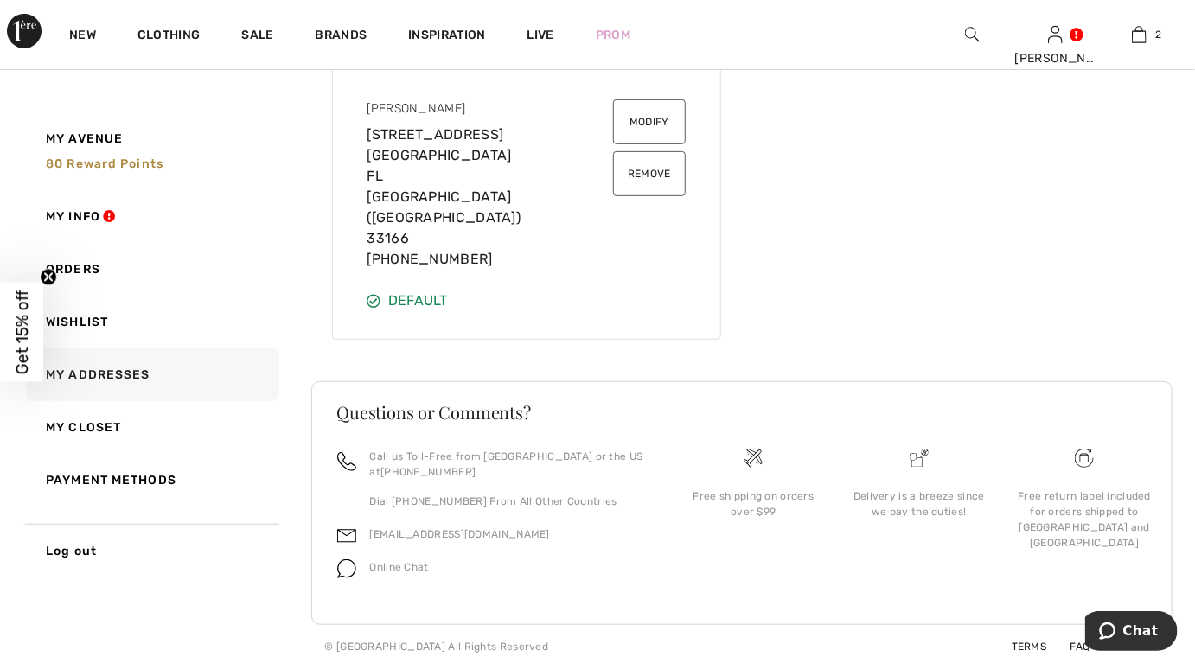
scroll to position [215, 0]
click at [83, 485] on link "Payment Methods" at bounding box center [150, 480] width 257 height 53
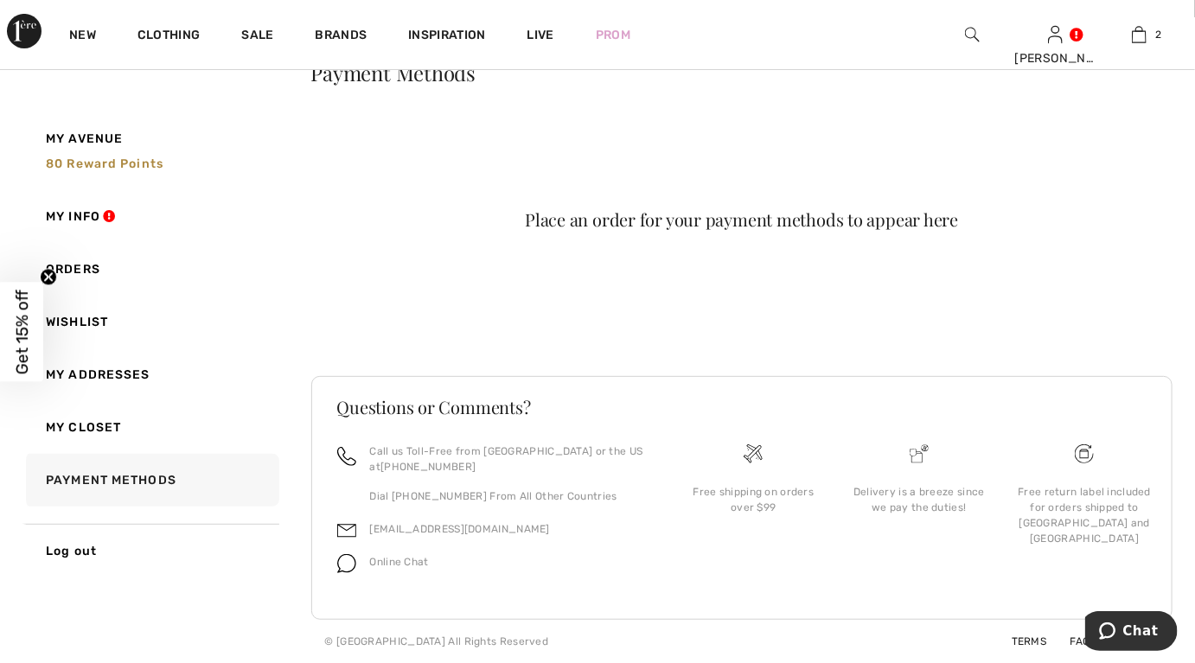
scroll to position [84, 0]
click at [77, 220] on link "My Info" at bounding box center [150, 216] width 257 height 53
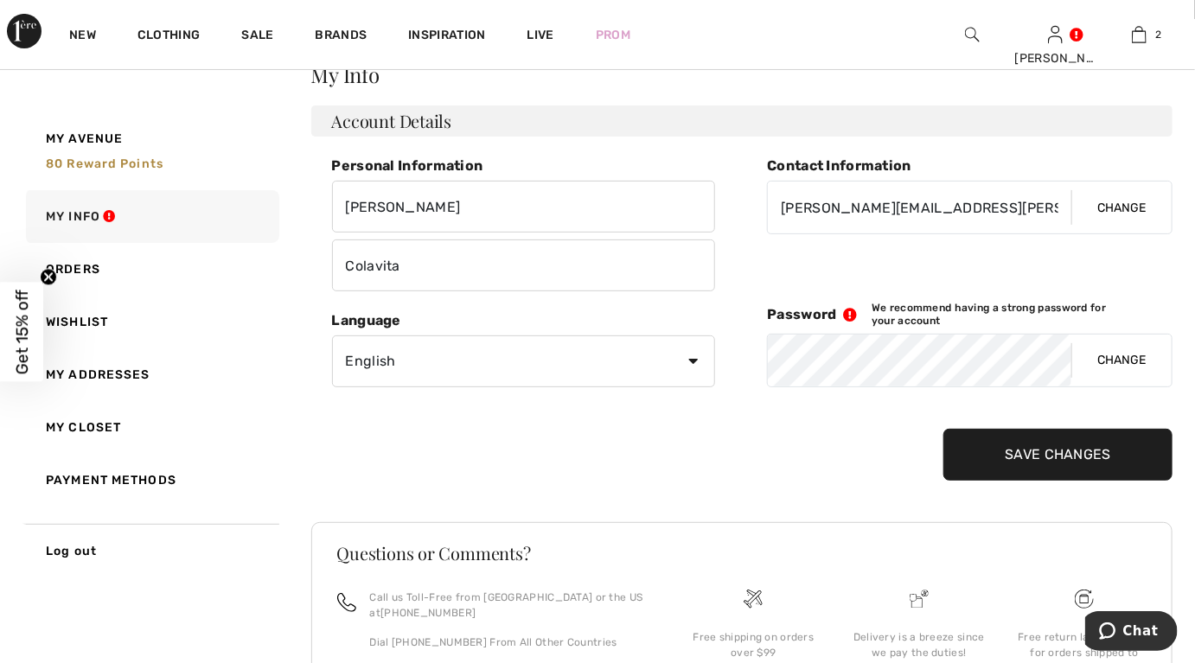
scroll to position [215, 0]
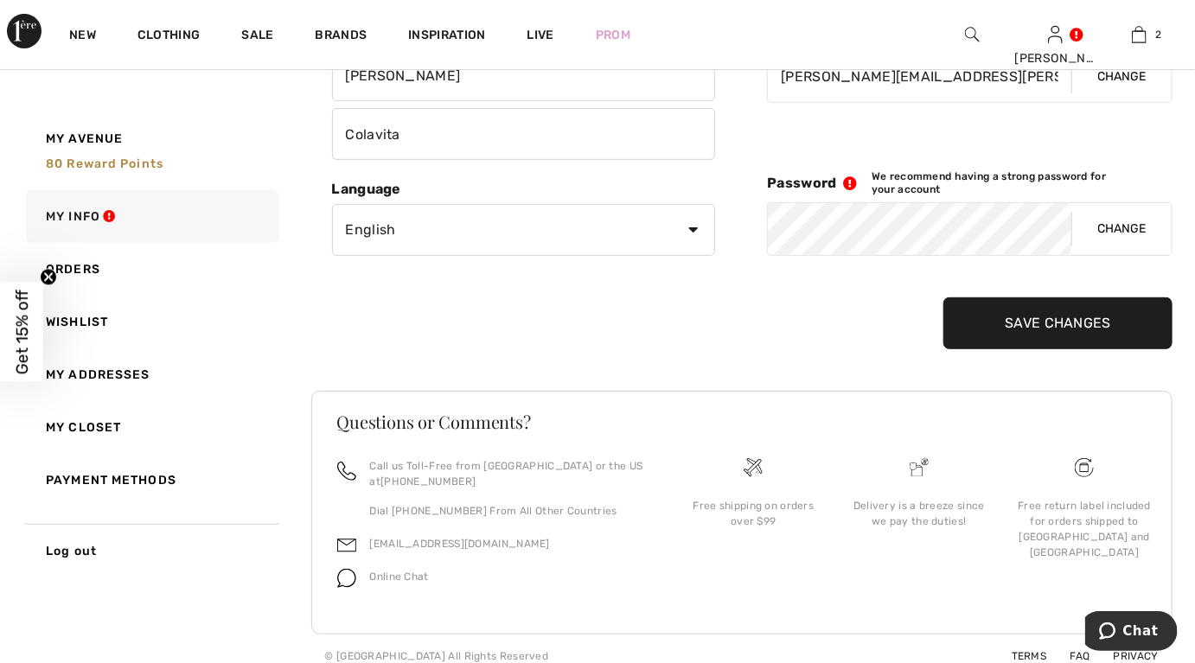
click at [1135, 223] on button "Change" at bounding box center [1122, 229] width 100 height 52
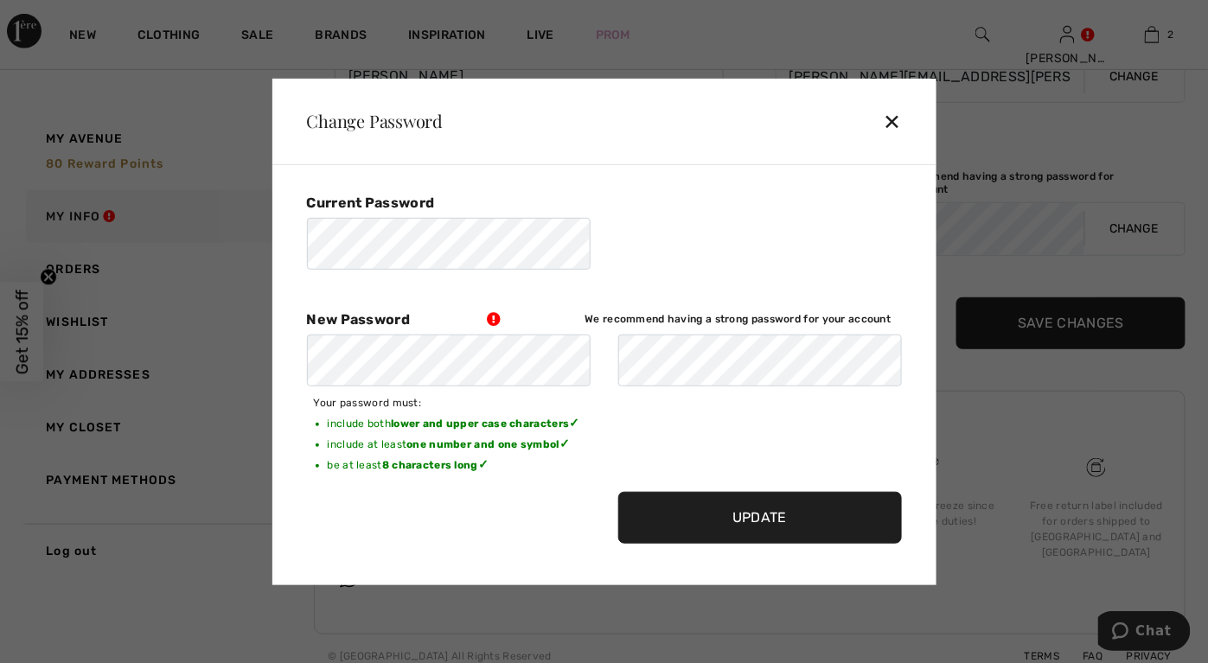
click at [729, 527] on input "Update" at bounding box center [760, 518] width 284 height 52
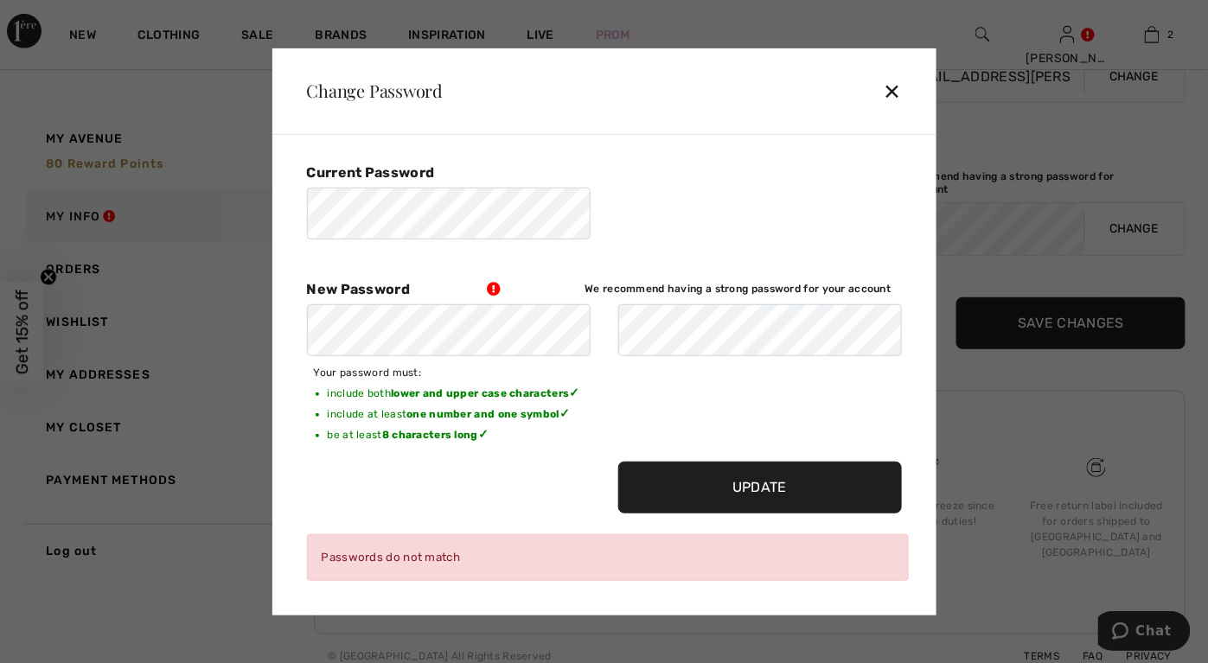
click at [772, 489] on input "Update" at bounding box center [760, 488] width 284 height 52
click at [266, 322] on div "Change Password ✕ Current Password New Password We recommend having a strong pa…" at bounding box center [604, 331] width 1208 height 663
click at [572, 303] on div "New Password We recommend having a strong password for your account" at bounding box center [604, 318] width 595 height 75
click at [784, 489] on input "Update" at bounding box center [760, 488] width 284 height 52
click at [890, 86] on div "✕" at bounding box center [899, 91] width 32 height 36
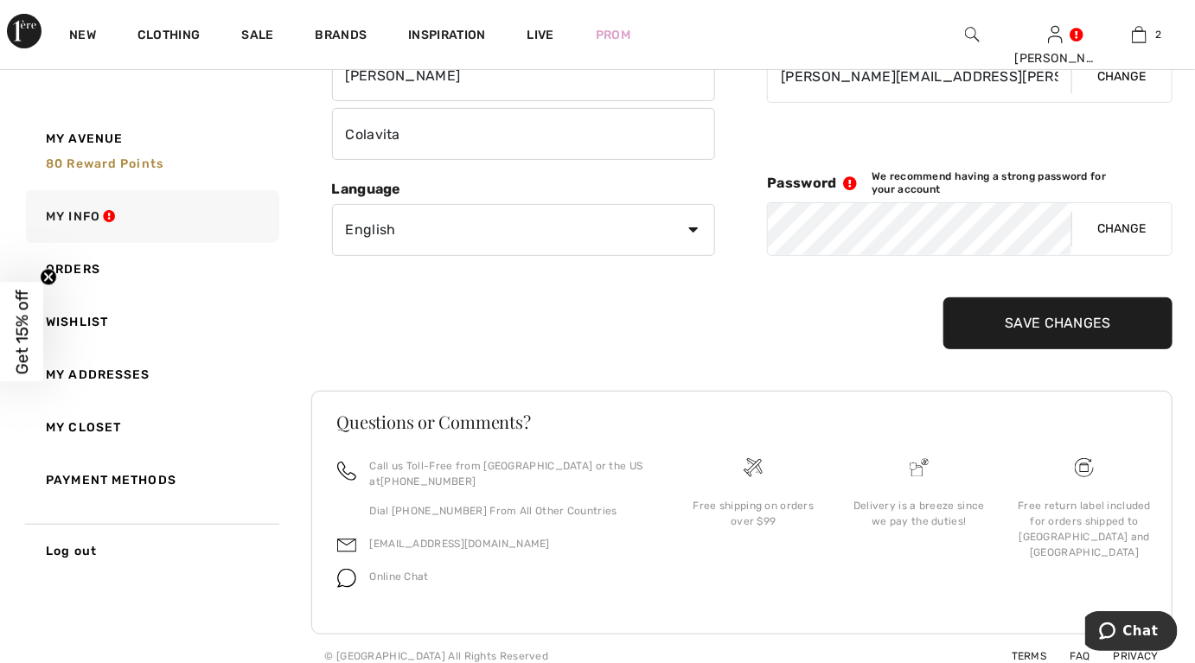
drag, startPoint x: 850, startPoint y: 144, endPoint x: 778, endPoint y: 32, distance: 133.1
click at [778, 32] on div "New Clothing Sale Brands Inspiration Live Prom Clelia Hi, Clelia! 80 Reward poi…" at bounding box center [597, 34] width 1195 height 69
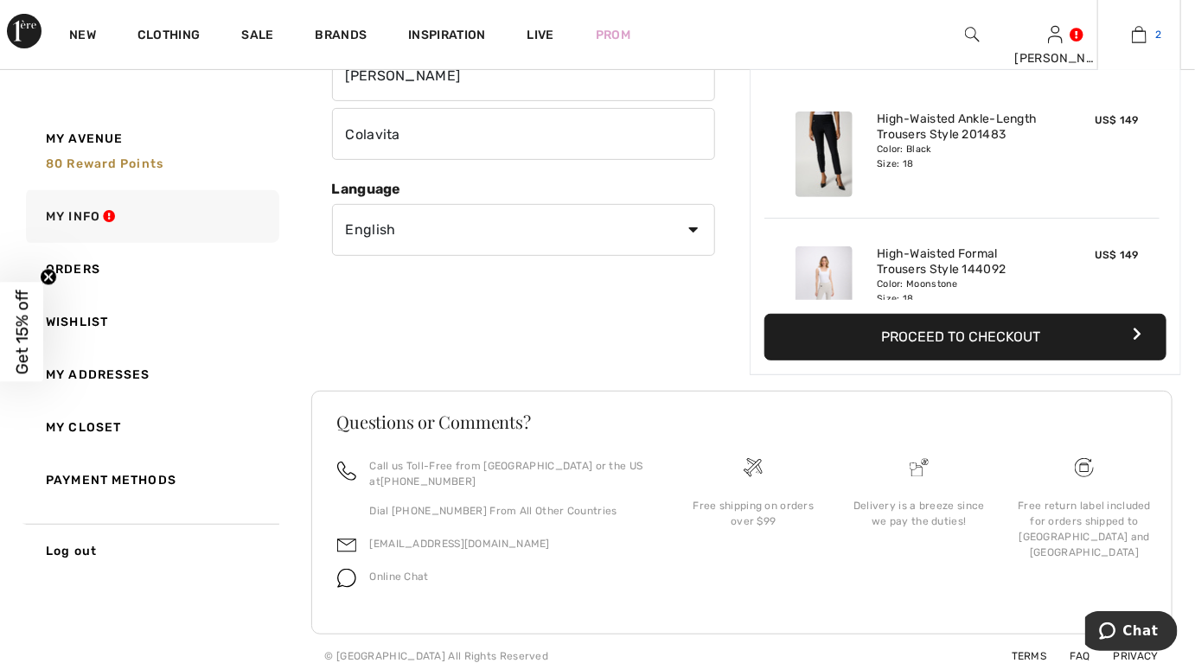
click at [1133, 35] on img at bounding box center [1139, 34] width 15 height 21
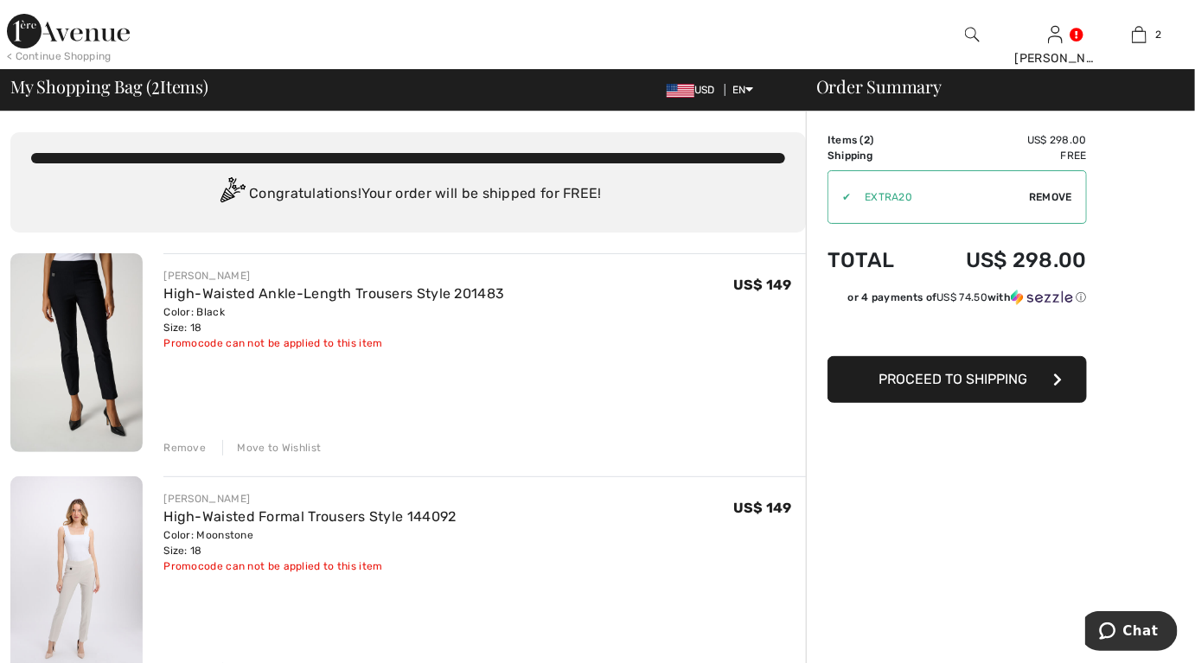
click at [1036, 377] on button "Proceed to Shipping" at bounding box center [957, 379] width 259 height 47
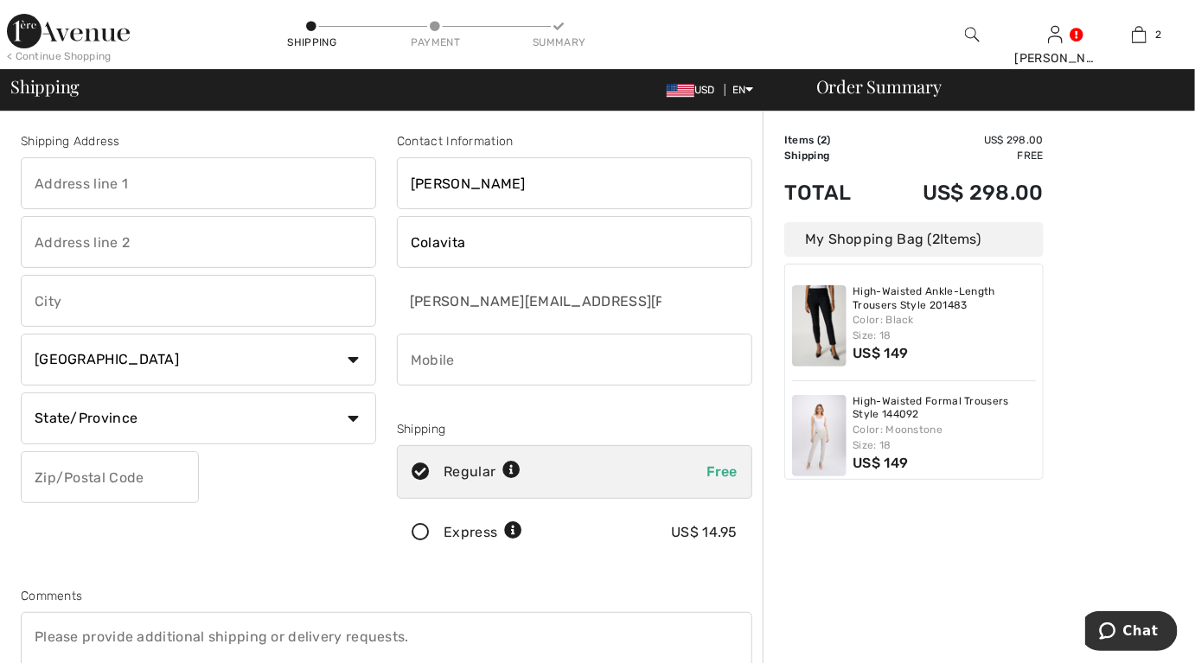
click at [351, 357] on select "Country [GEOGRAPHIC_DATA] [GEOGRAPHIC_DATA] [GEOGRAPHIC_DATA] [GEOGRAPHIC_DATA]…" at bounding box center [198, 360] width 355 height 52
select select "US"
click at [21, 334] on select "Country [GEOGRAPHIC_DATA] [GEOGRAPHIC_DATA] [GEOGRAPHIC_DATA] [GEOGRAPHIC_DATA]…" at bounding box center [198, 360] width 355 height 52
click at [82, 178] on input "text" at bounding box center [198, 183] width 355 height 52
type input "[STREET_ADDRESS]"
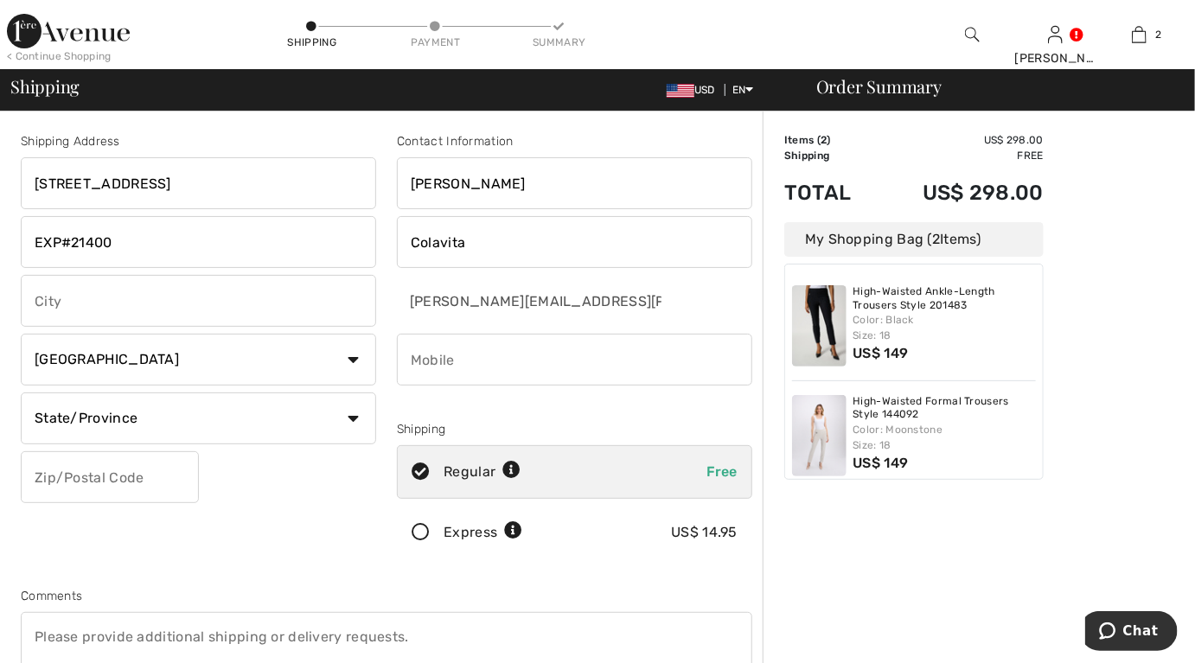
type input "EXP#21400"
type input "[GEOGRAPHIC_DATA]"
click at [224, 407] on select "State/Province [US_STATE] [US_STATE] [US_STATE] [US_STATE] [US_STATE] [US_STATE…" at bounding box center [198, 419] width 355 height 52
select select "FL"
click at [21, 393] on select "State/Province [US_STATE] [US_STATE] [US_STATE] [US_STATE] [US_STATE] [US_STATE…" at bounding box center [198, 419] width 355 height 52
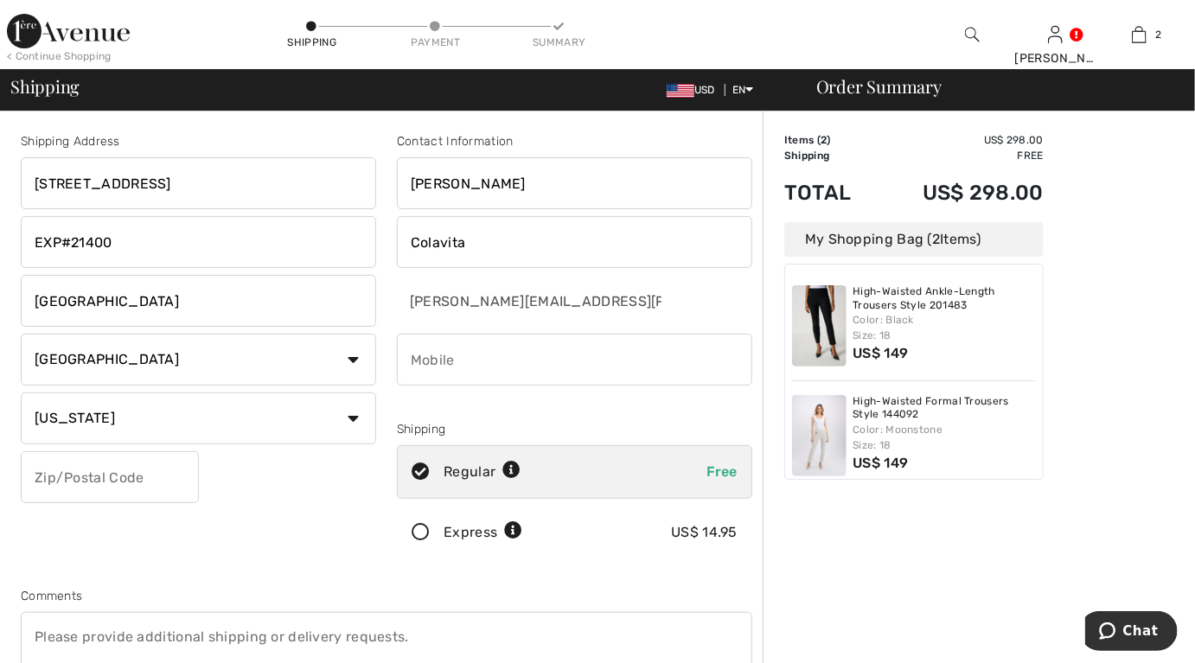
click at [106, 482] on input "text" at bounding box center [110, 477] width 178 height 52
type input "33166"
click at [333, 474] on div "Shipping Address [STREET_ADDRESS] EXP#21400 [GEOGRAPHIC_DATA] Country [GEOGRAPH…" at bounding box center [198, 349] width 376 height 434
drag, startPoint x: 493, startPoint y: 354, endPoint x: 505, endPoint y: 378, distance: 27.1
click at [492, 354] on input "phone" at bounding box center [574, 360] width 355 height 52
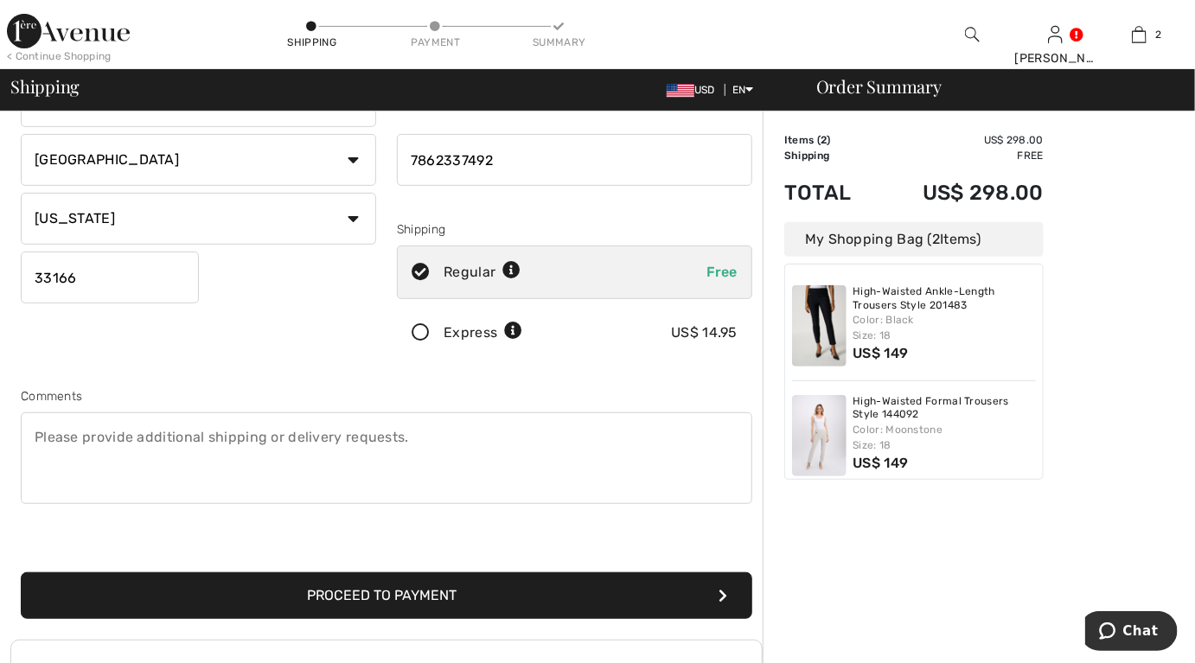
scroll to position [259, 0]
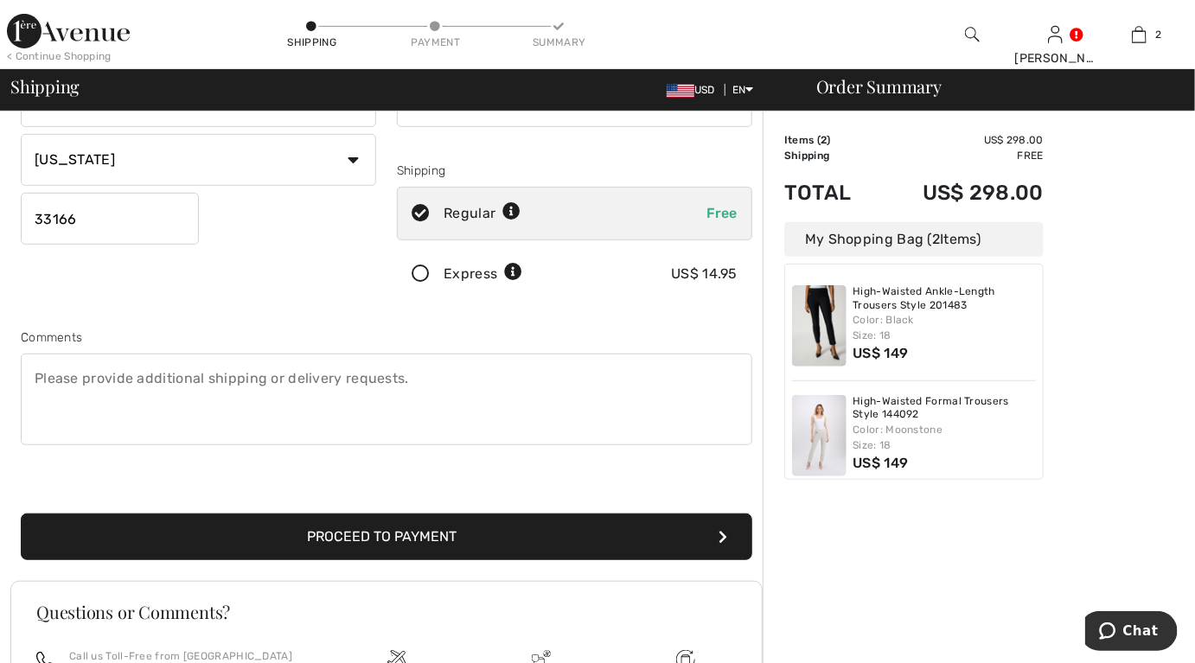
type input "7862337492"
click at [399, 530] on button "Proceed to Payment" at bounding box center [387, 537] width 732 height 47
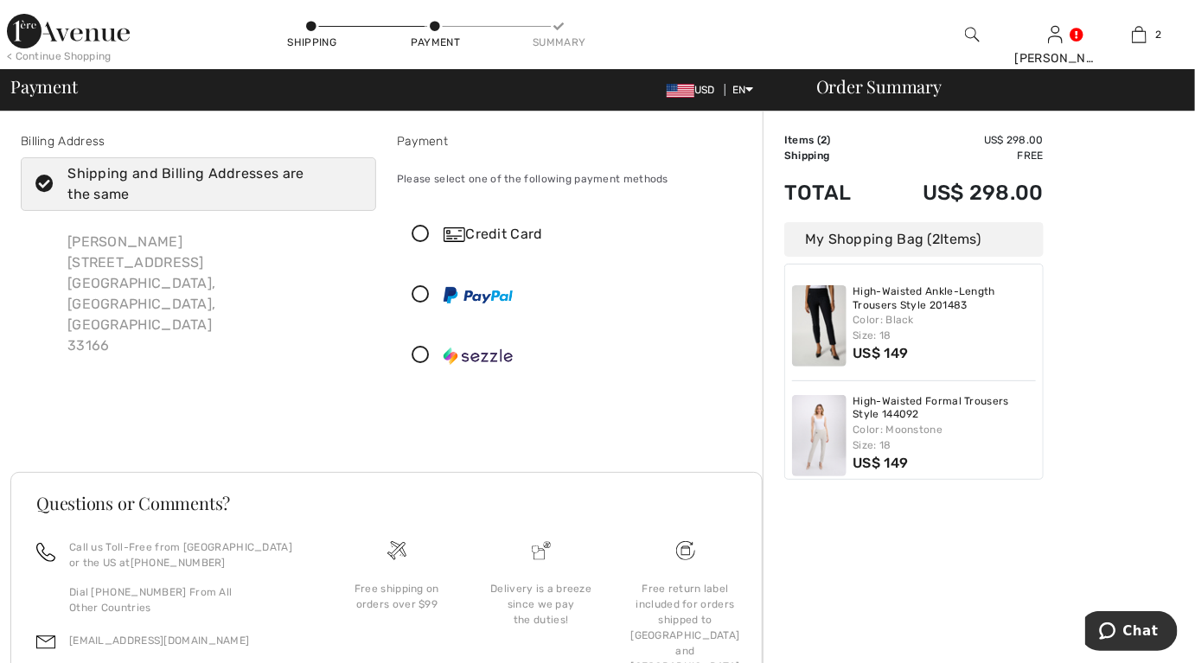
click at [426, 295] on icon at bounding box center [421, 295] width 46 height 18
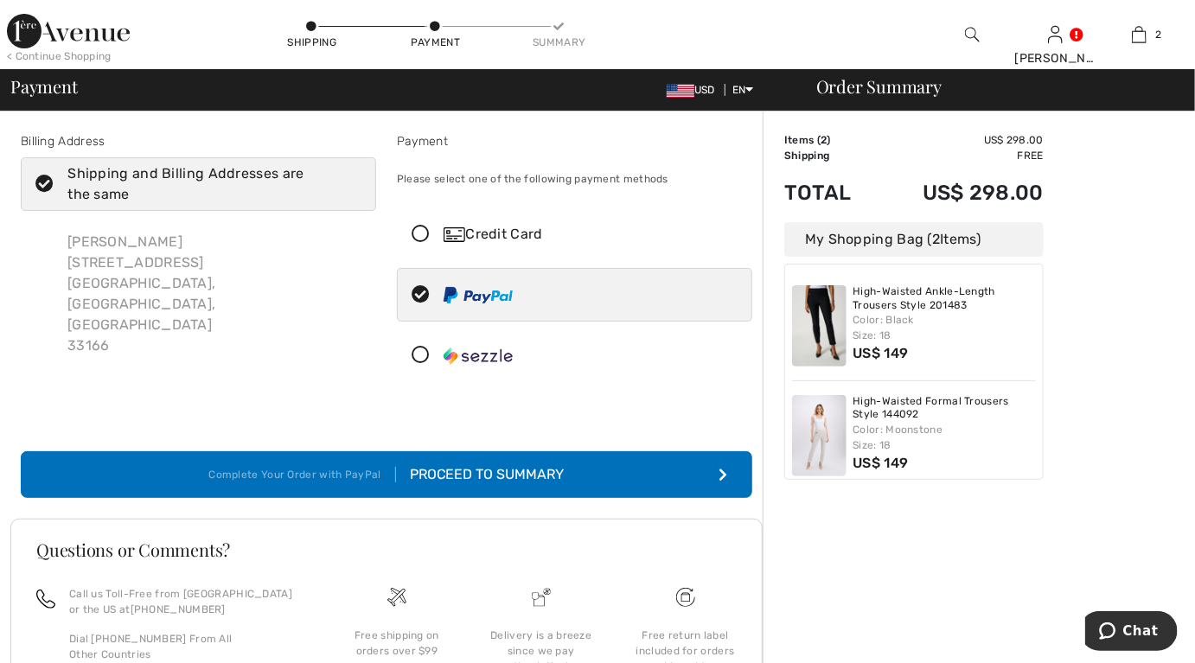
click at [533, 470] on div "Proceed to Summary" at bounding box center [480, 474] width 169 height 21
